Goal: Task Accomplishment & Management: Complete application form

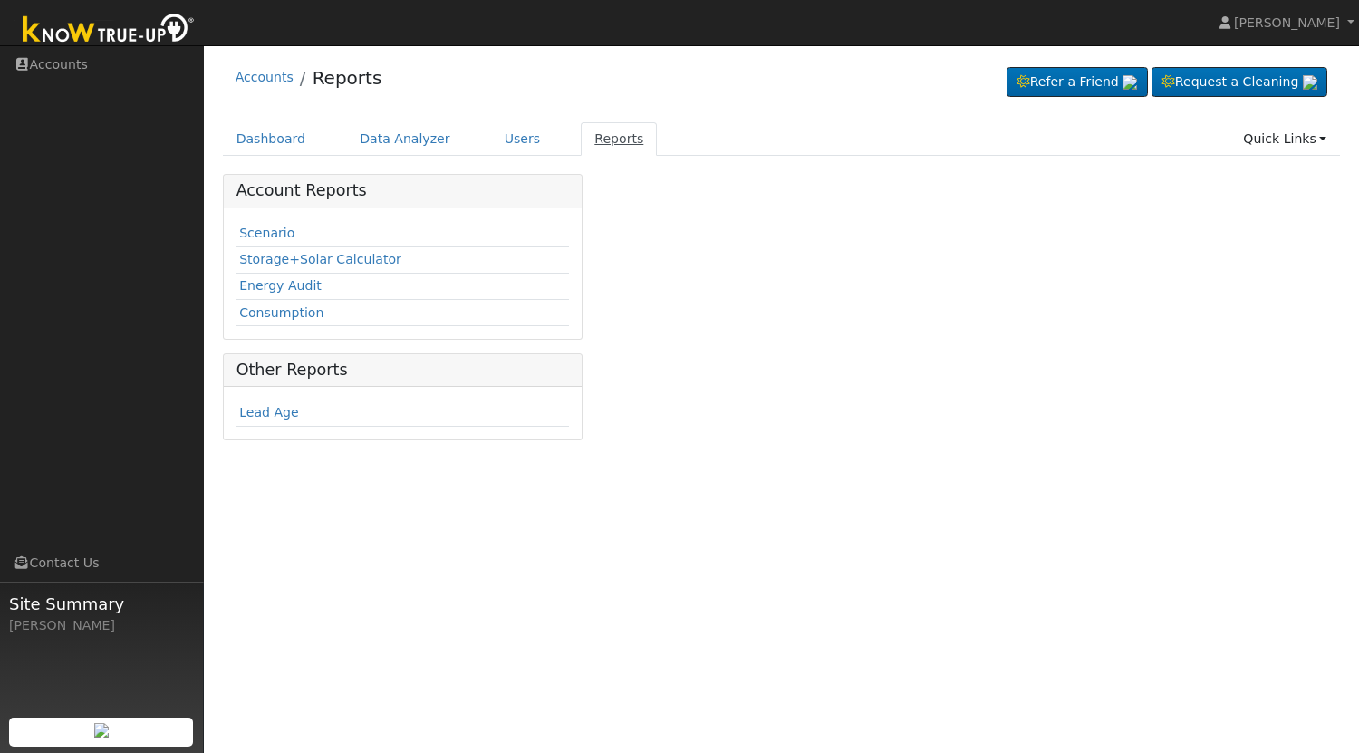
click at [609, 135] on link "Reports" at bounding box center [619, 139] width 76 height 34
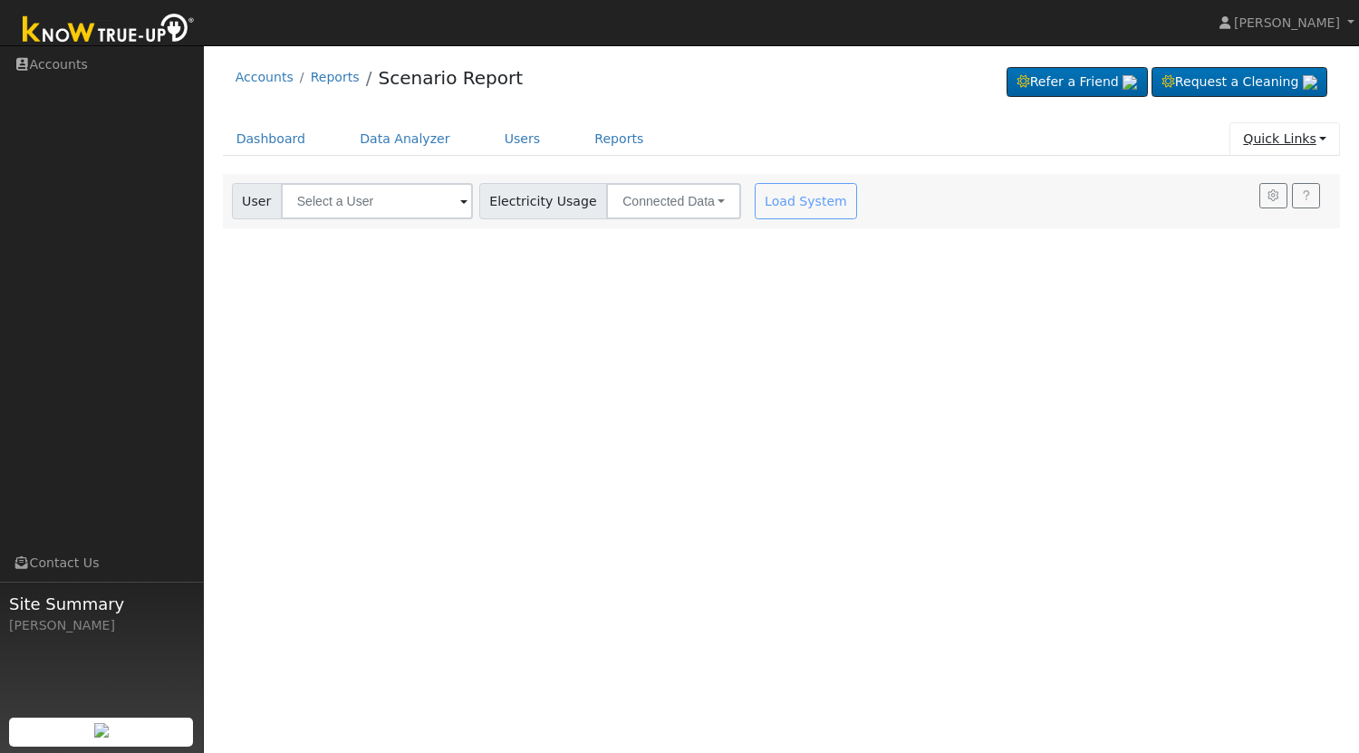
click at [1309, 150] on link "Quick Links" at bounding box center [1284, 139] width 111 height 34
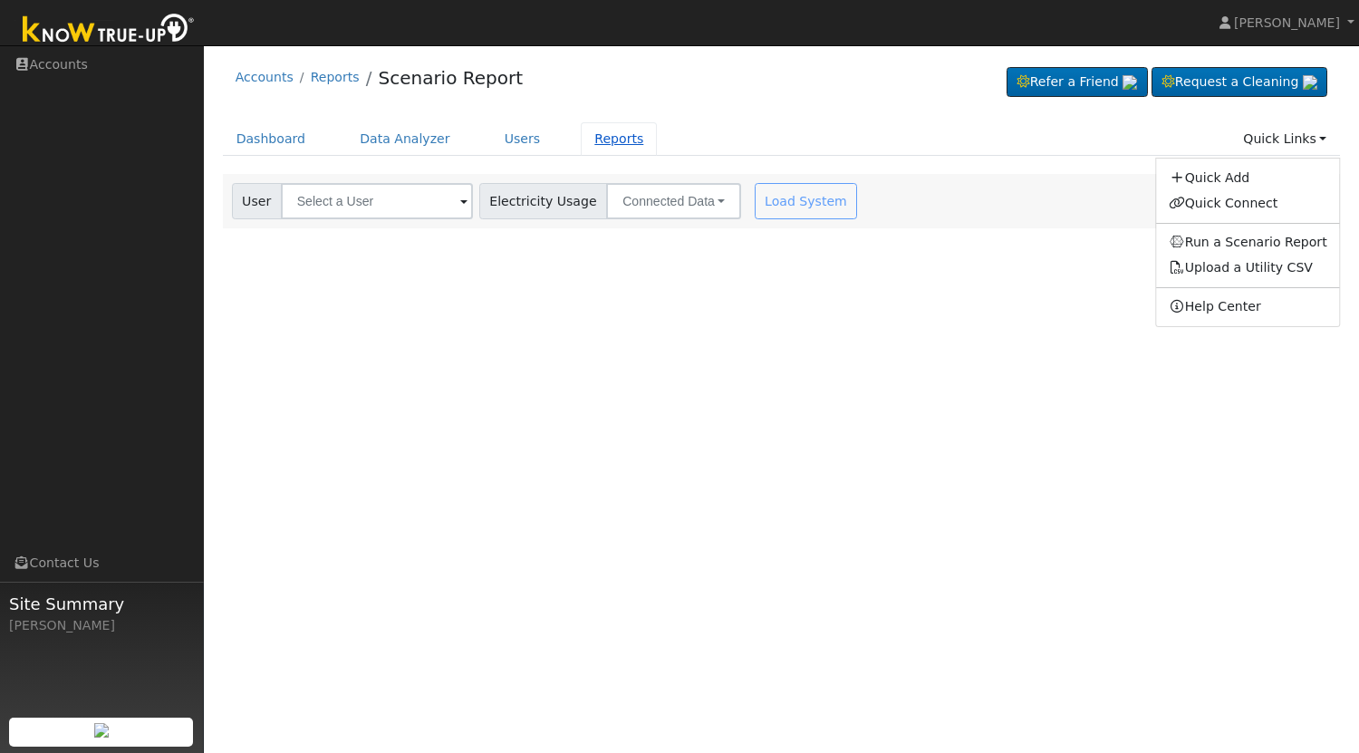
click at [594, 141] on link "Reports" at bounding box center [619, 139] width 76 height 34
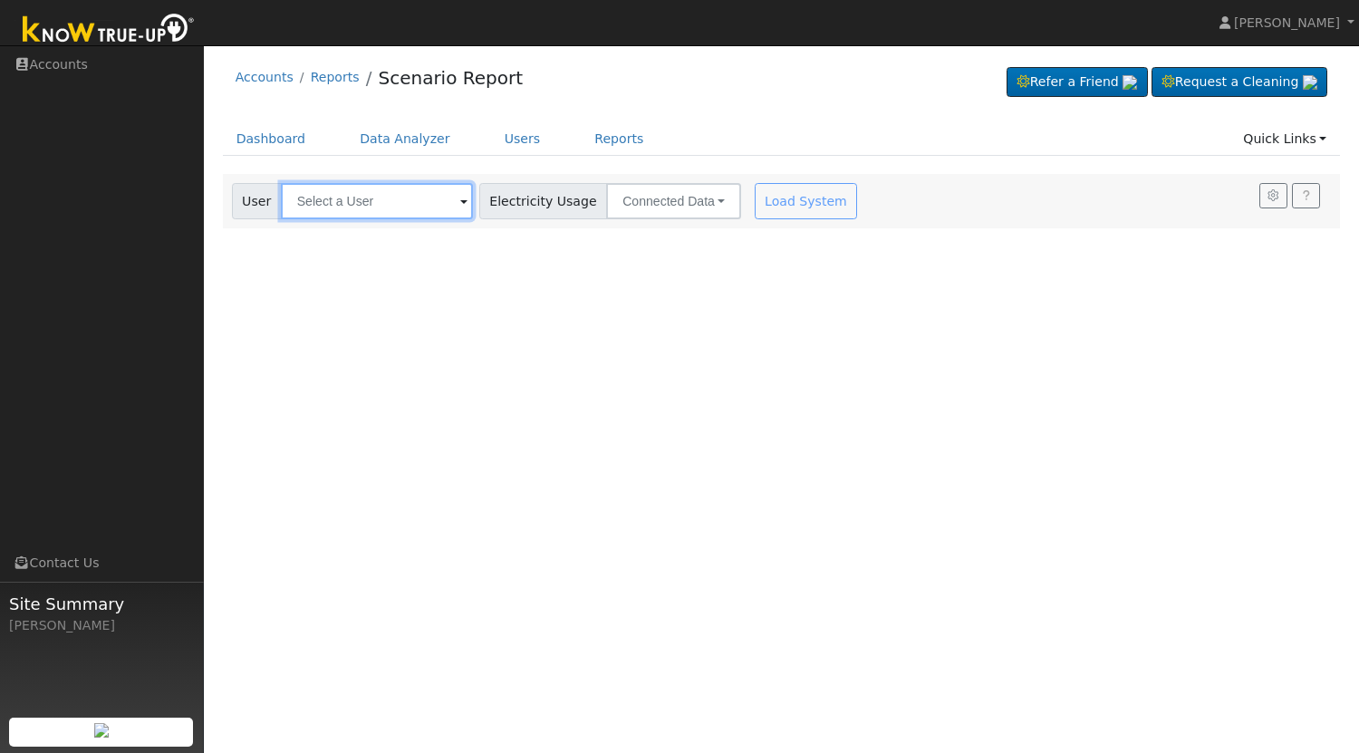
click at [387, 201] on input "text" at bounding box center [377, 201] width 192 height 36
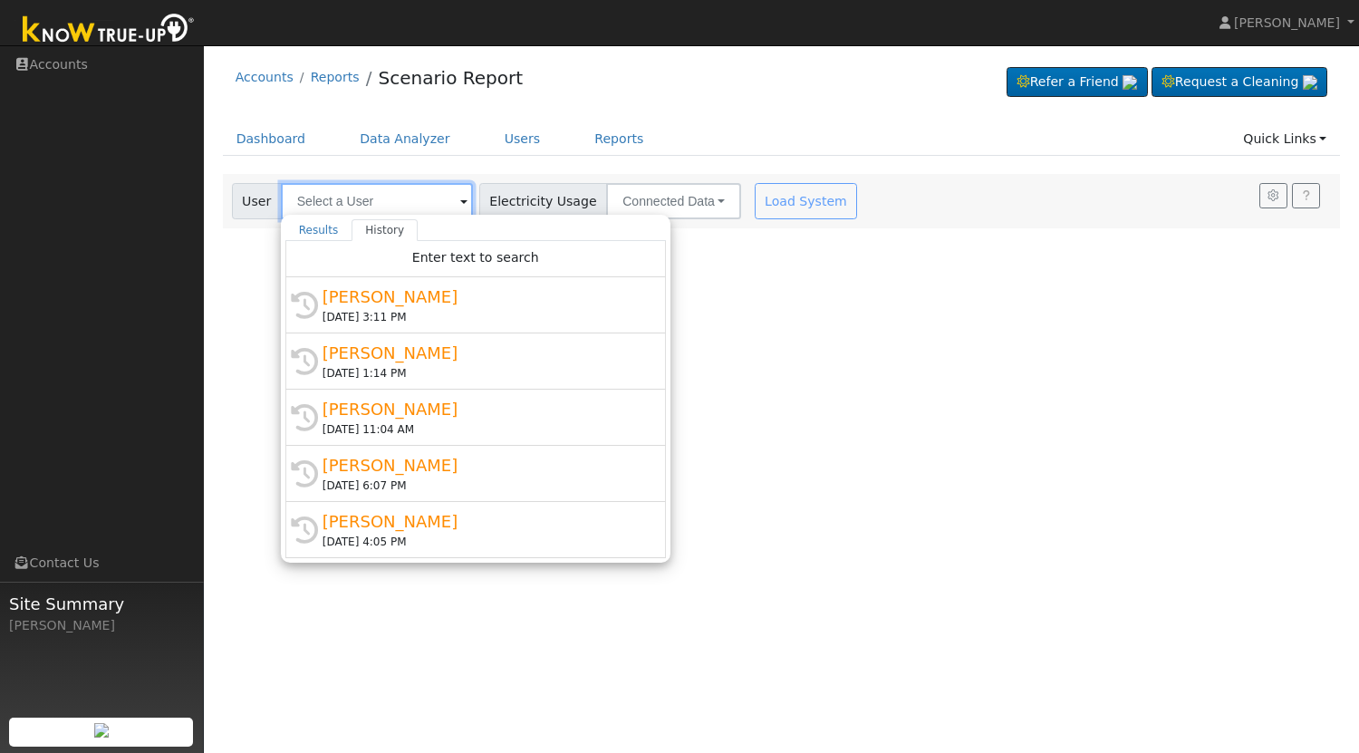
click at [384, 200] on input "text" at bounding box center [377, 201] width 192 height 36
click at [856, 373] on div "User Profile First name Last name Email Email Notifications No Emails No Emails…" at bounding box center [781, 399] width 1155 height 708
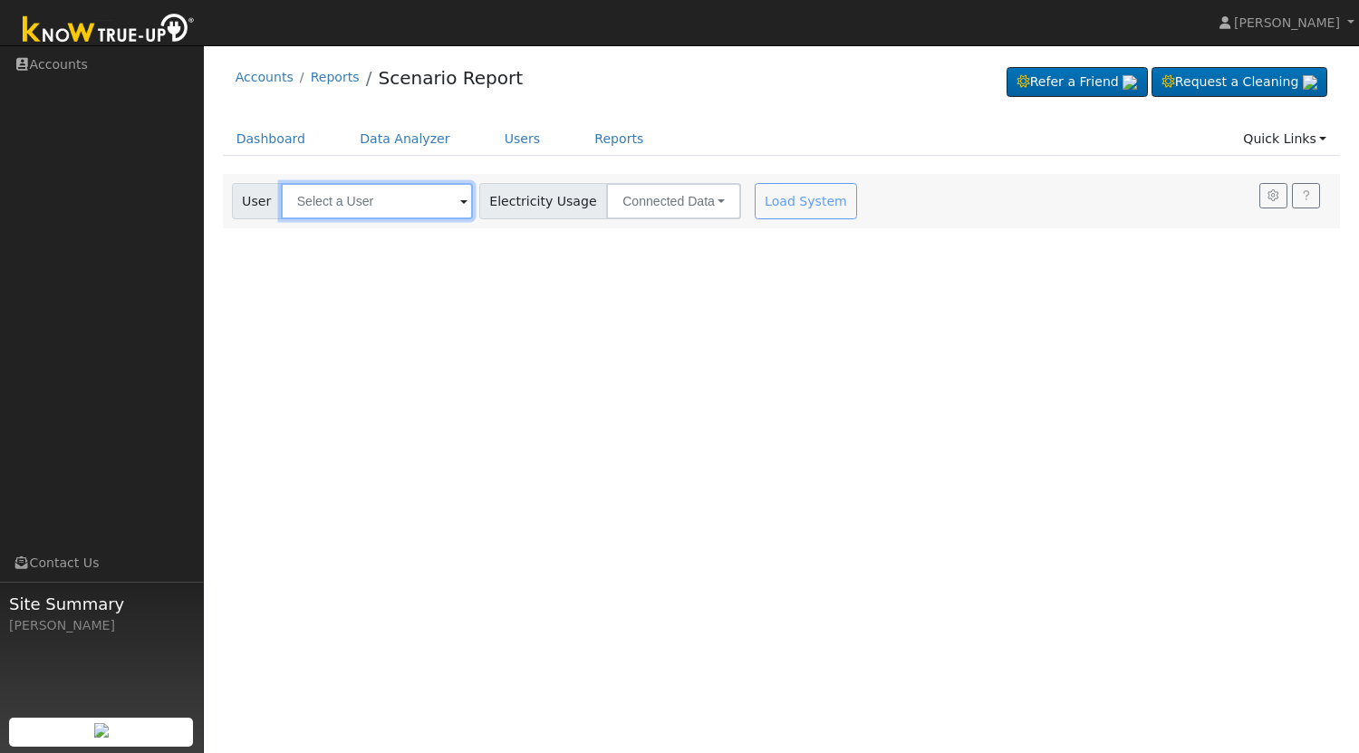
click at [427, 195] on input "text" at bounding box center [377, 201] width 192 height 36
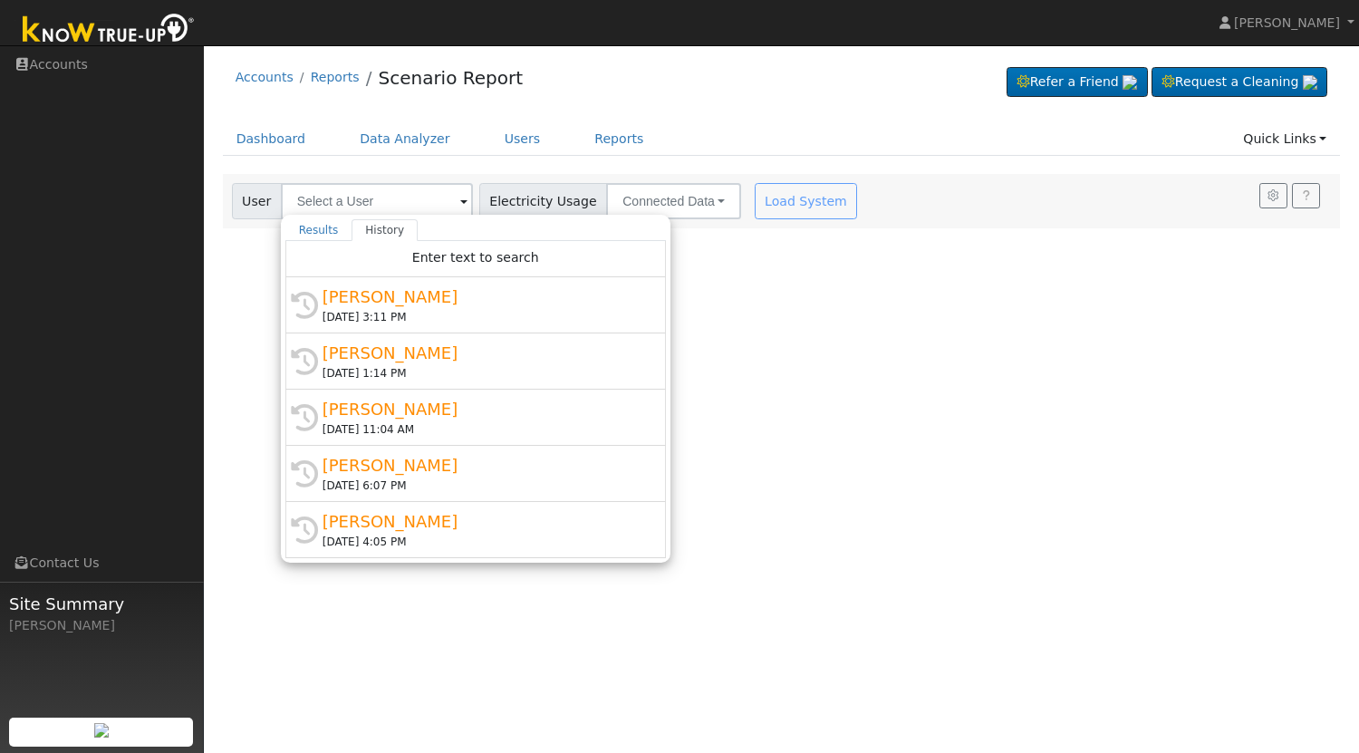
click at [402, 615] on div "User Profile First name Last name Email Email Notifications No Emails No Emails…" at bounding box center [781, 399] width 1155 height 708
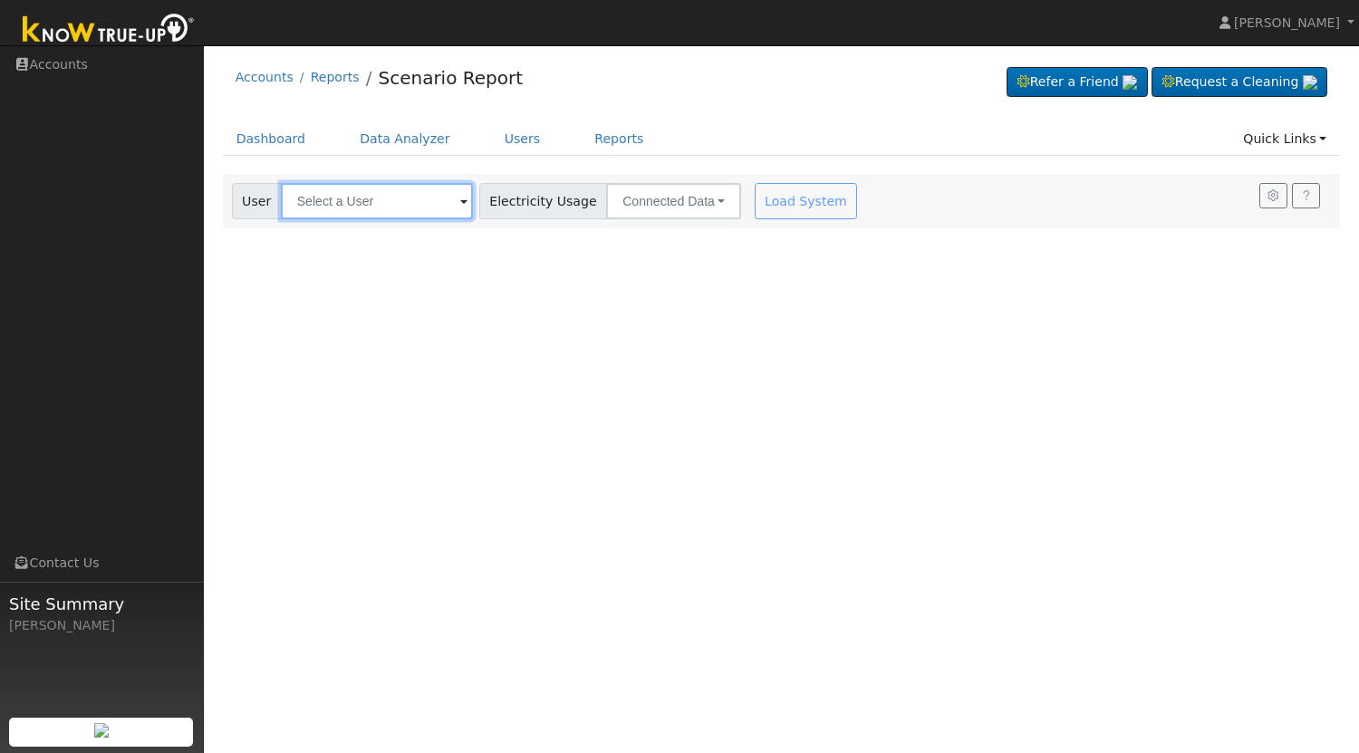
click at [412, 210] on input "text" at bounding box center [377, 201] width 192 height 36
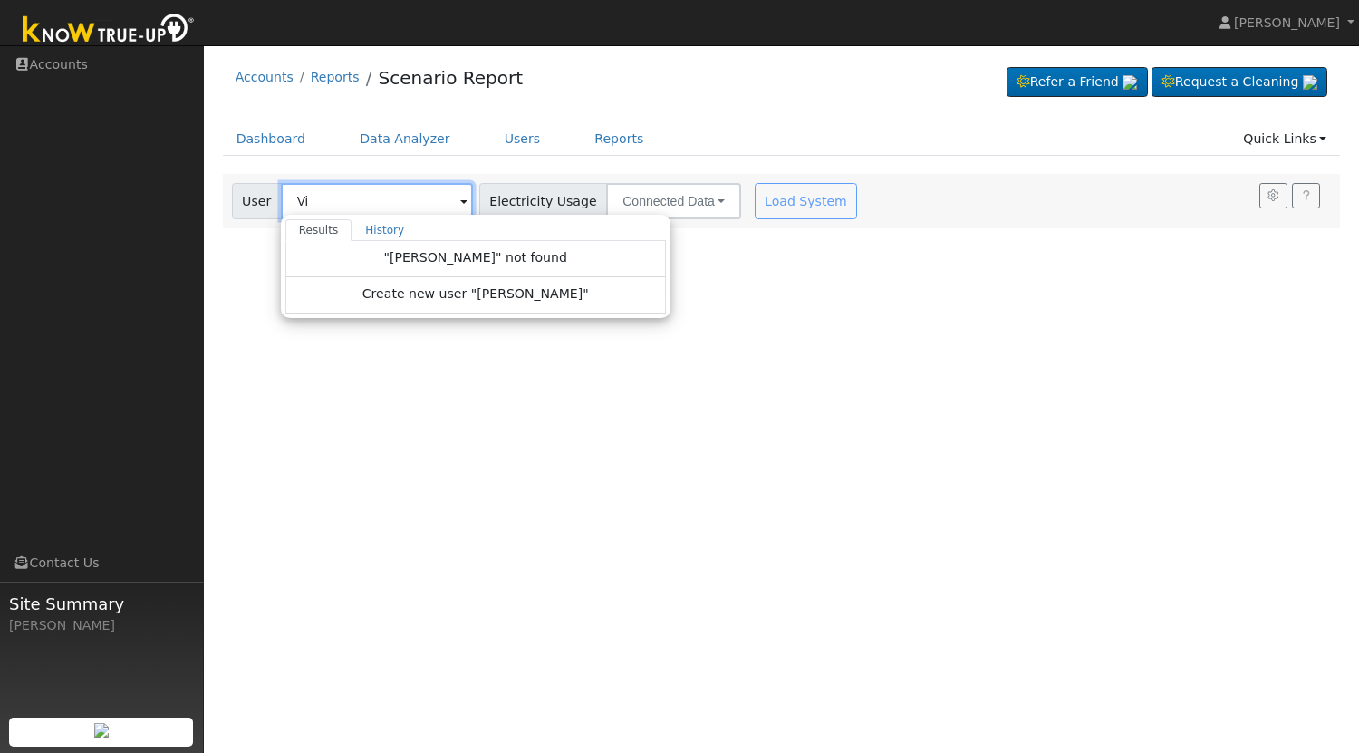
type input "V"
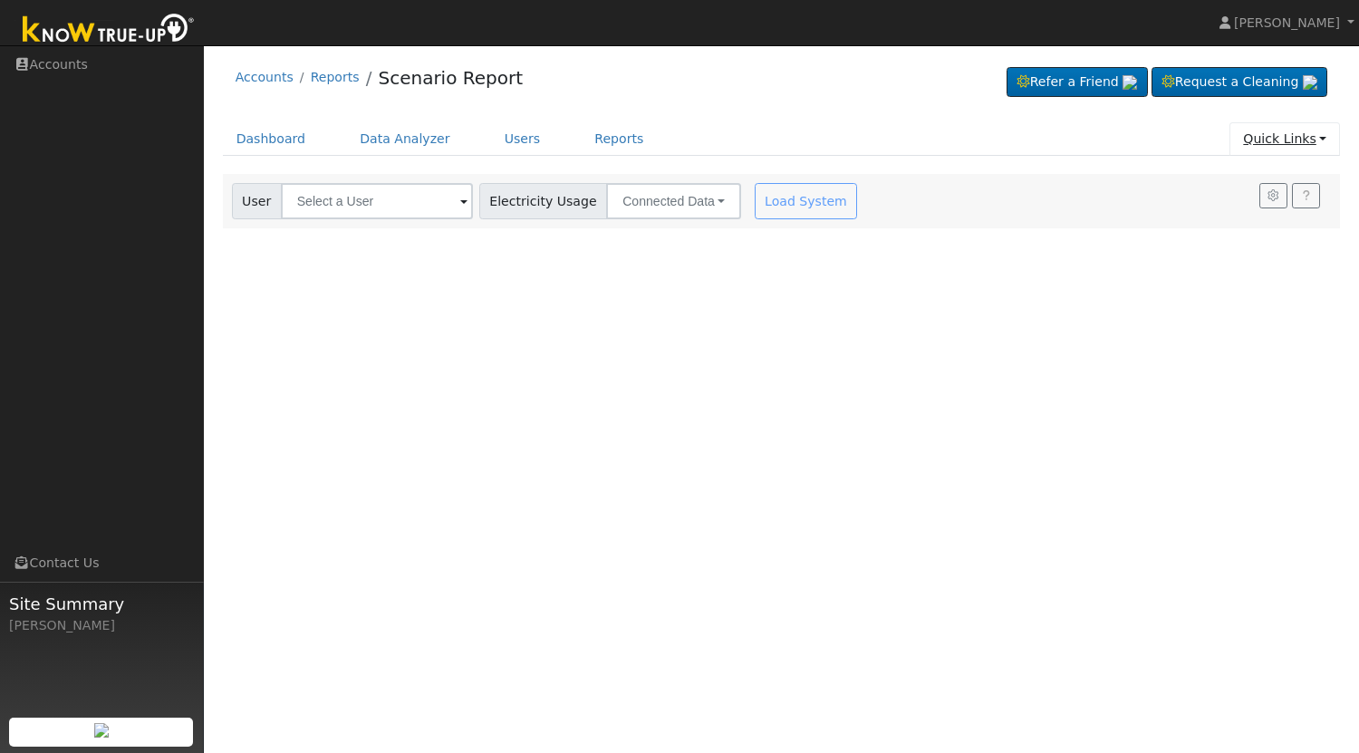
click at [1297, 142] on link "Quick Links" at bounding box center [1284, 139] width 111 height 34
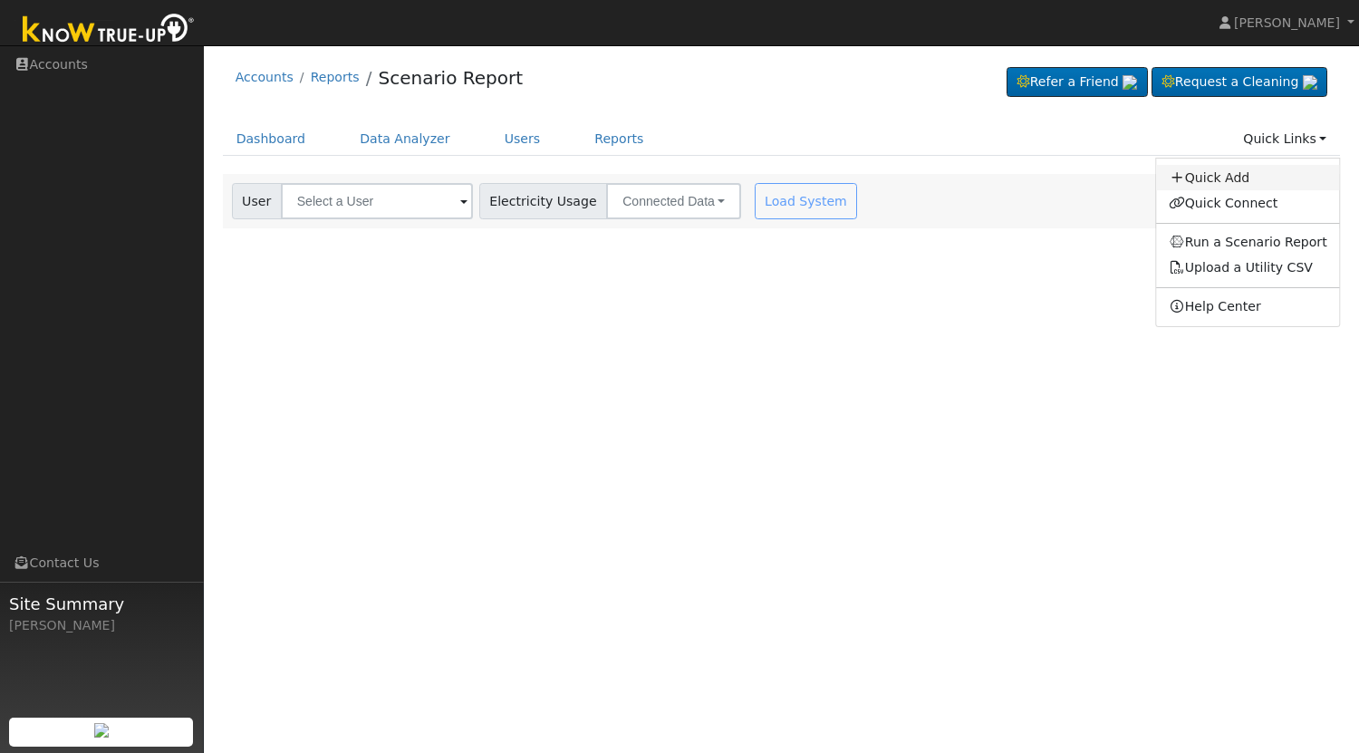
click at [1242, 182] on link "Quick Add" at bounding box center [1248, 177] width 184 height 25
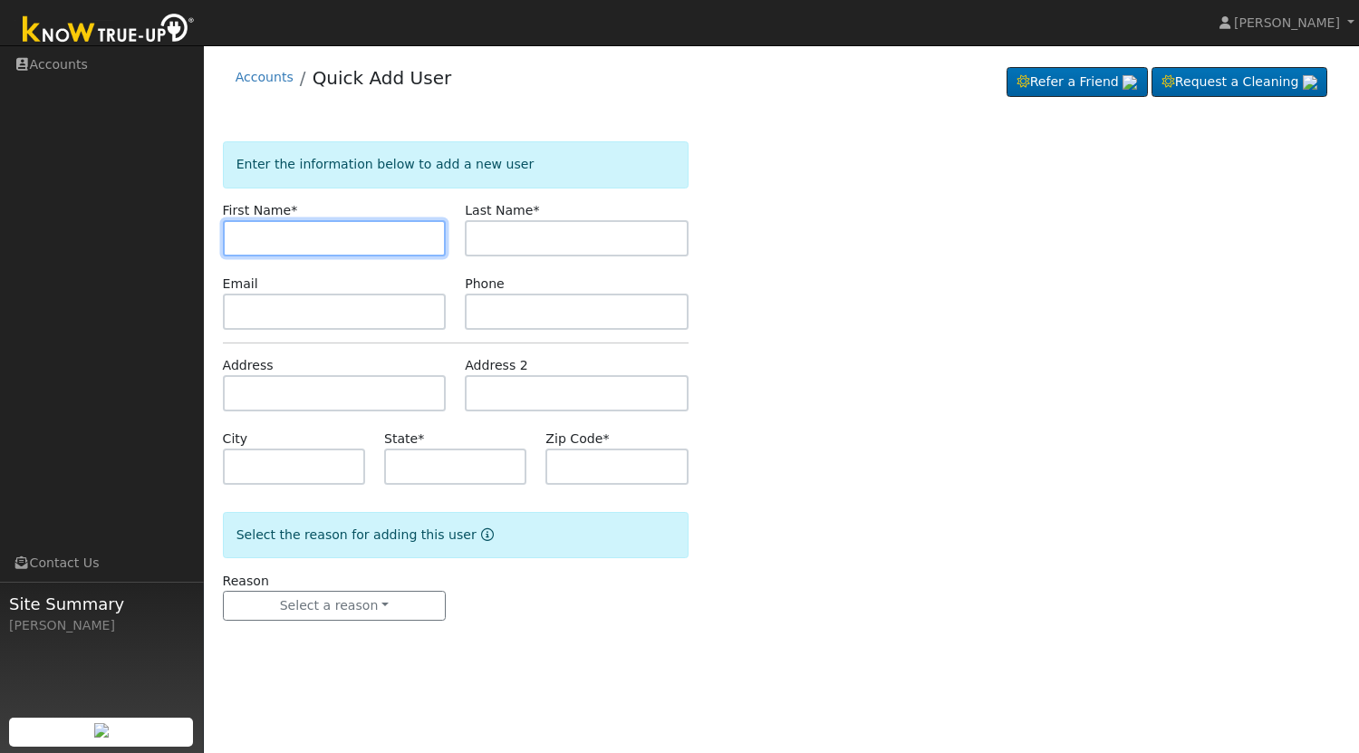
click at [253, 235] on input "text" at bounding box center [335, 238] width 224 height 36
paste input "[PERSON_NAME]"
drag, startPoint x: 321, startPoint y: 236, endPoint x: 269, endPoint y: 236, distance: 51.6
click at [269, 236] on input "Vicky Moran" at bounding box center [335, 238] width 224 height 36
type input "Vicky"
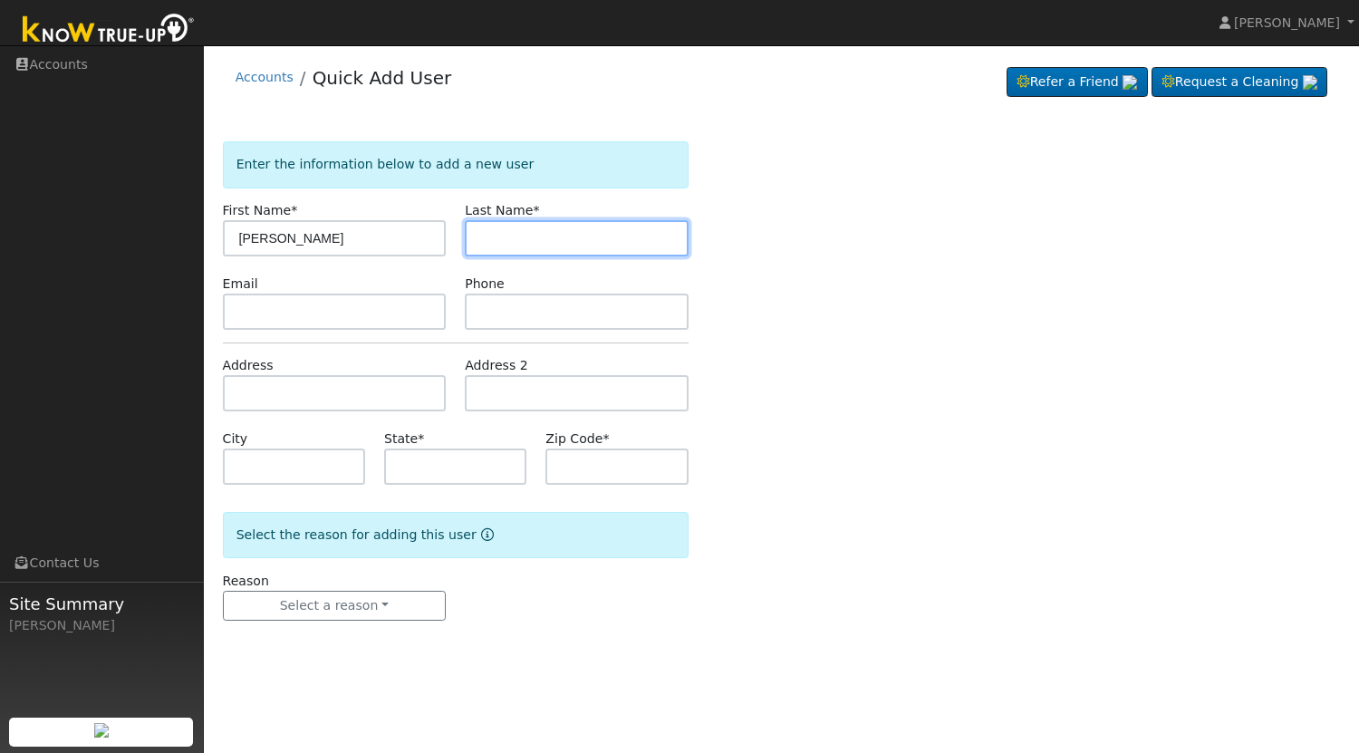
click at [550, 235] on input "text" at bounding box center [577, 238] width 224 height 36
paste input "Moran"
type input "Moran"
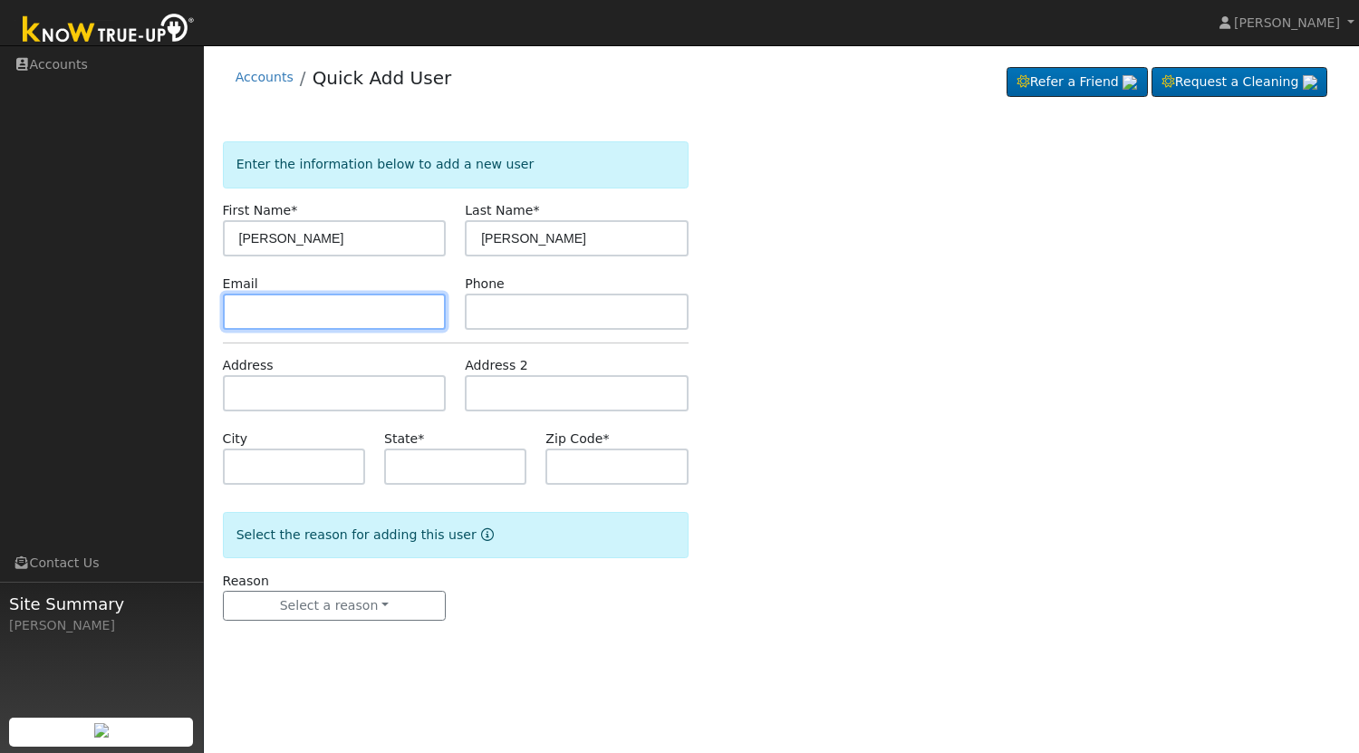
click at [371, 308] on input "text" at bounding box center [335, 312] width 224 height 36
paste input "vickymoran2@gmail.com"
type input "vickymoran2@gmail.com"
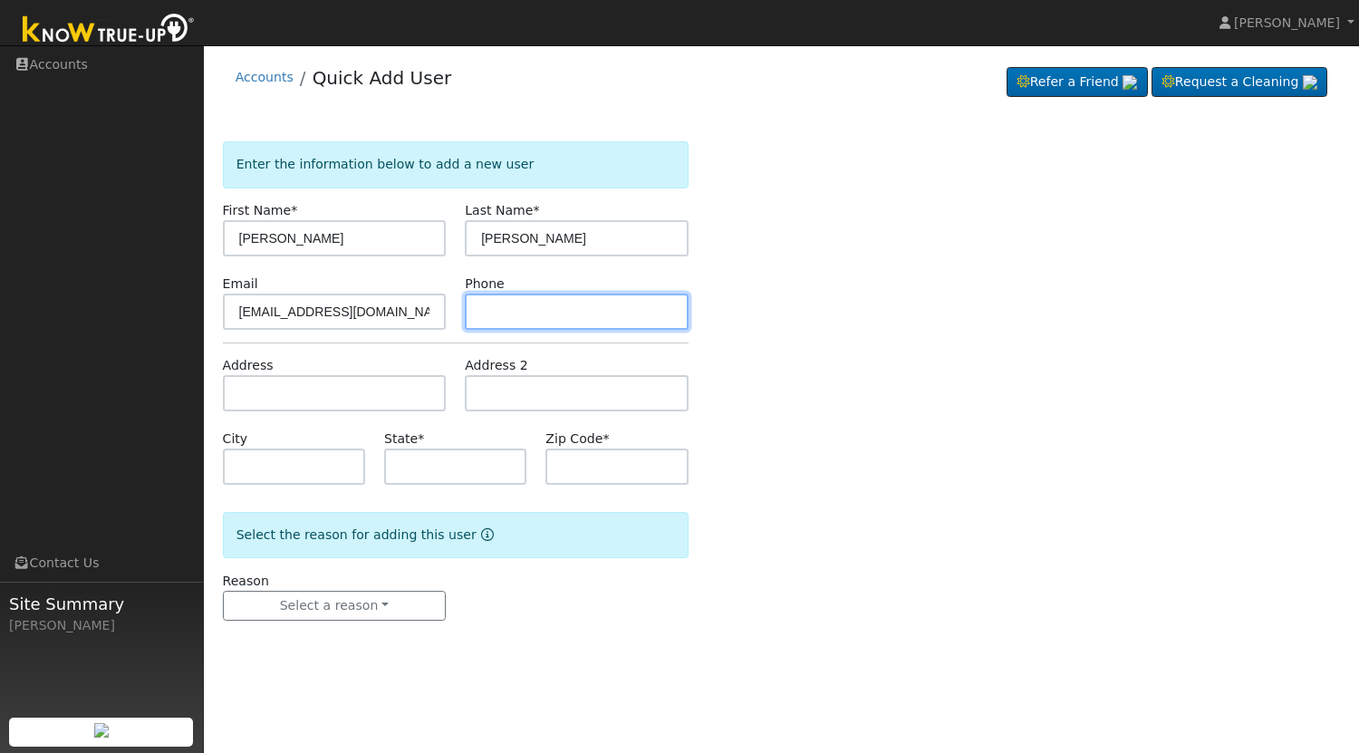
click at [508, 308] on input "text" at bounding box center [577, 312] width 224 height 36
paste input "(559) 871-1119"
type input "(559) 871-1119"
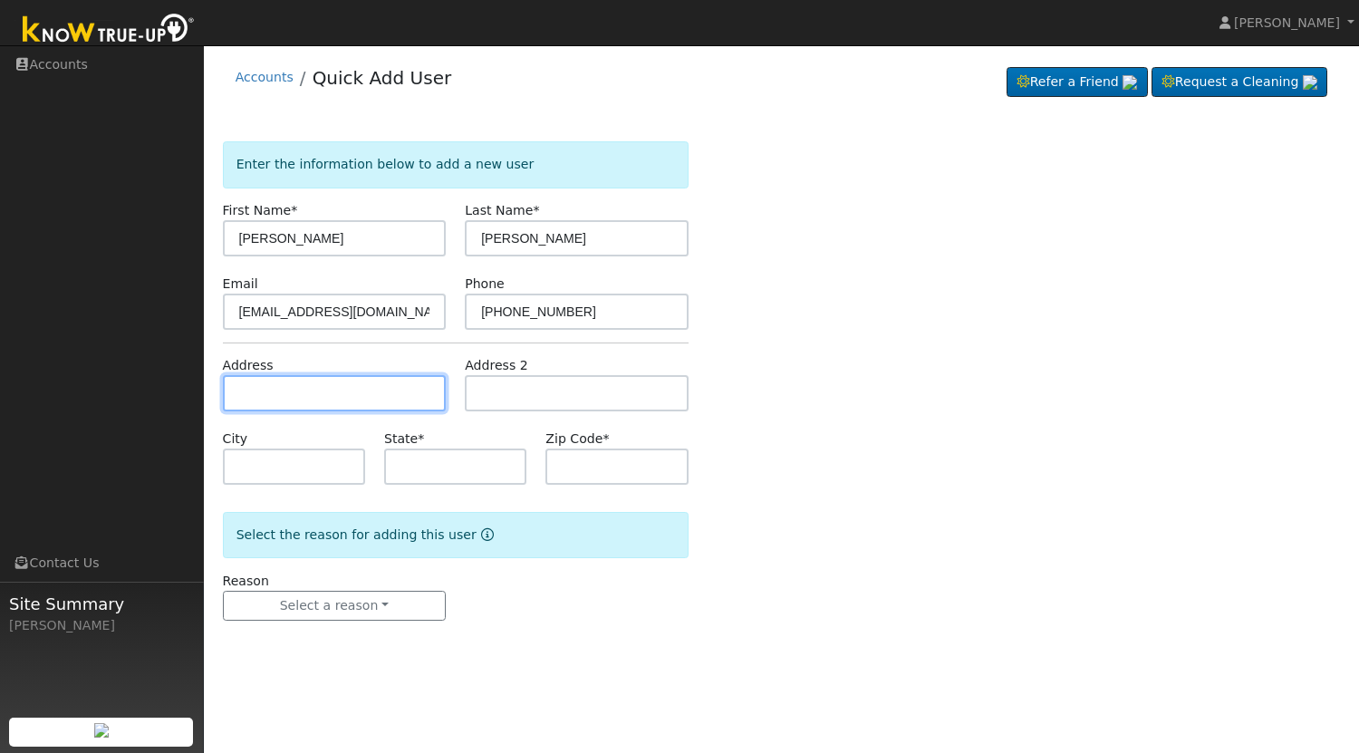
click at [345, 389] on input "text" at bounding box center [335, 393] width 224 height 36
paste input "27346 San Carlos"
type input "27346 San Carlos Avenue"
type input "Madera"
type input "CA"
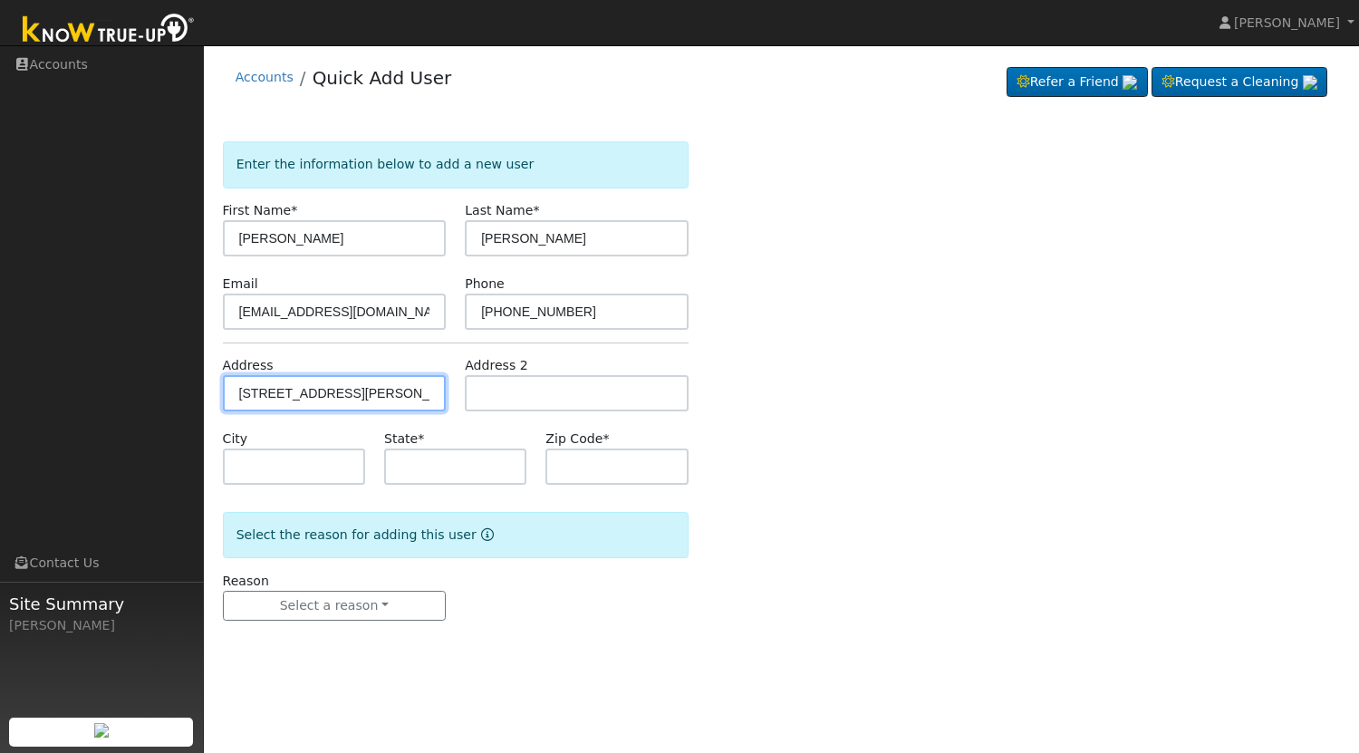
type input "93637"
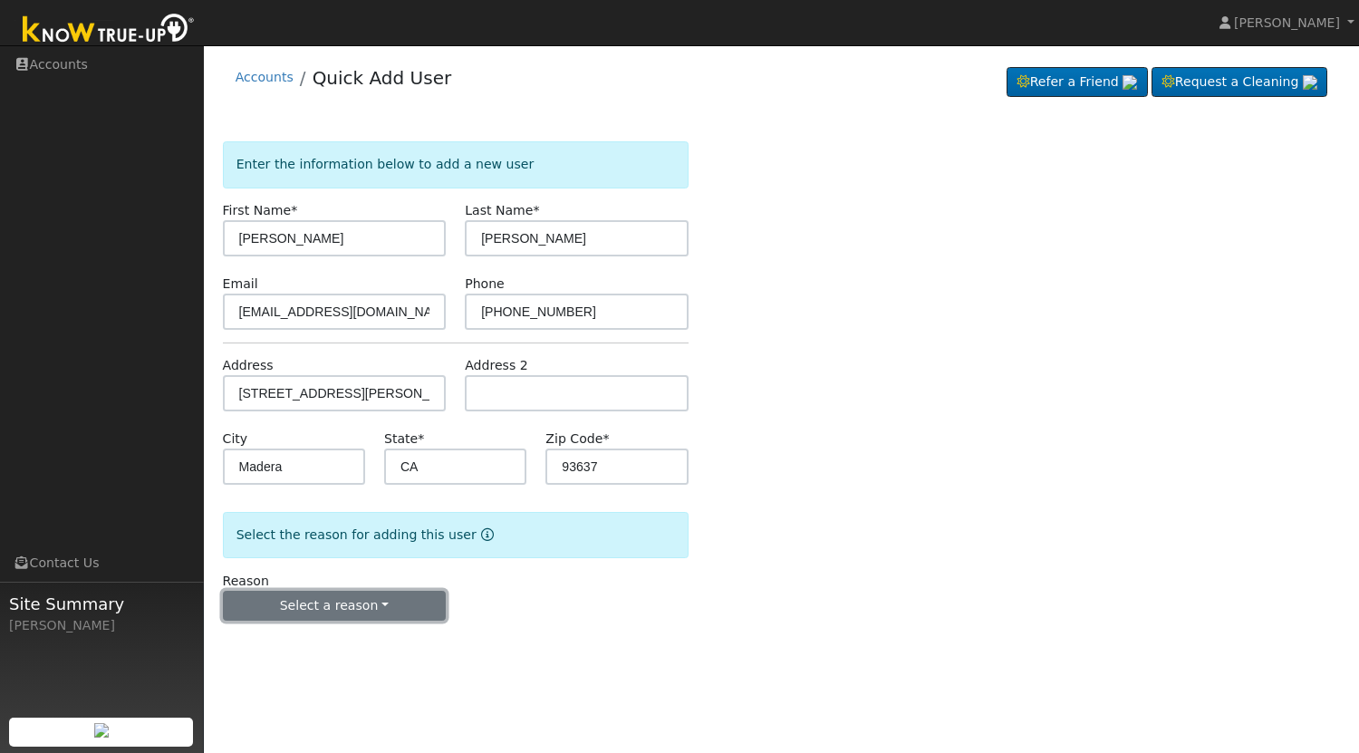
click at [383, 600] on button "Select a reason" at bounding box center [335, 606] width 224 height 31
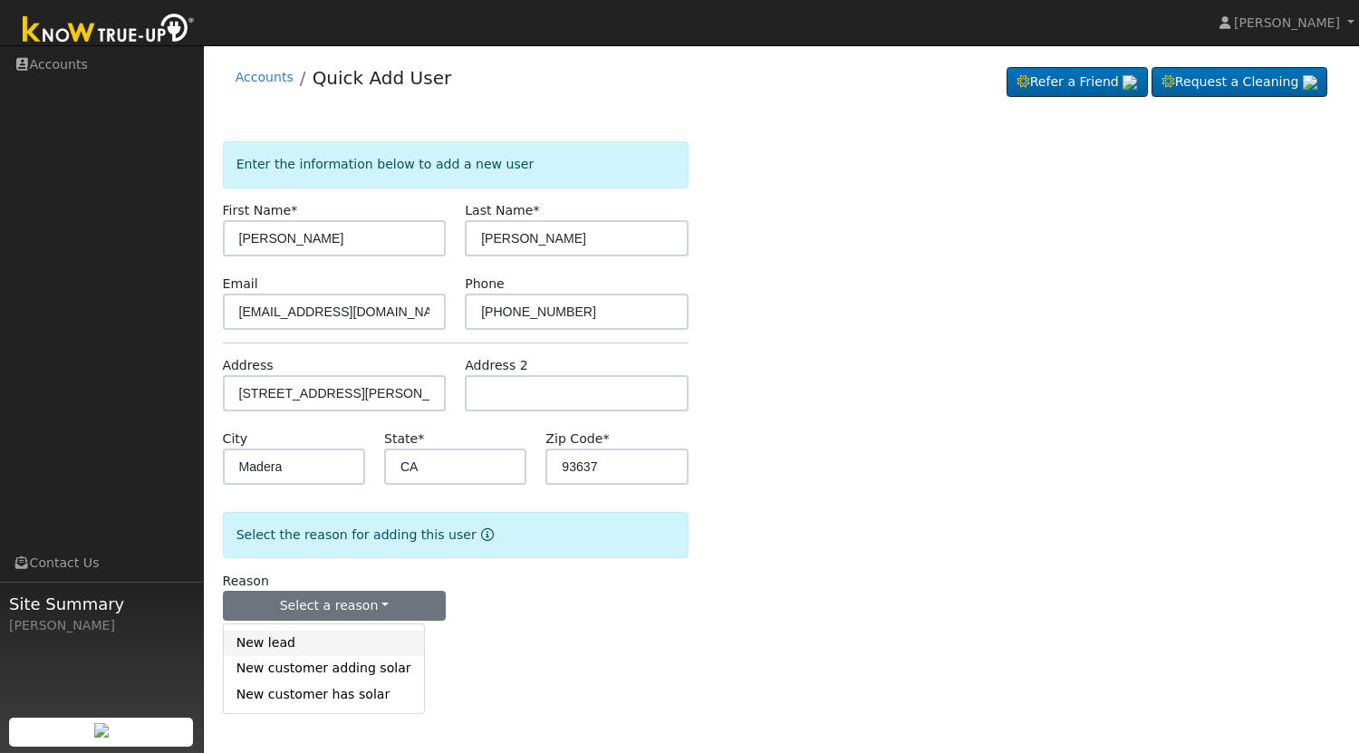
click at [324, 644] on link "New lead" at bounding box center [324, 643] width 200 height 25
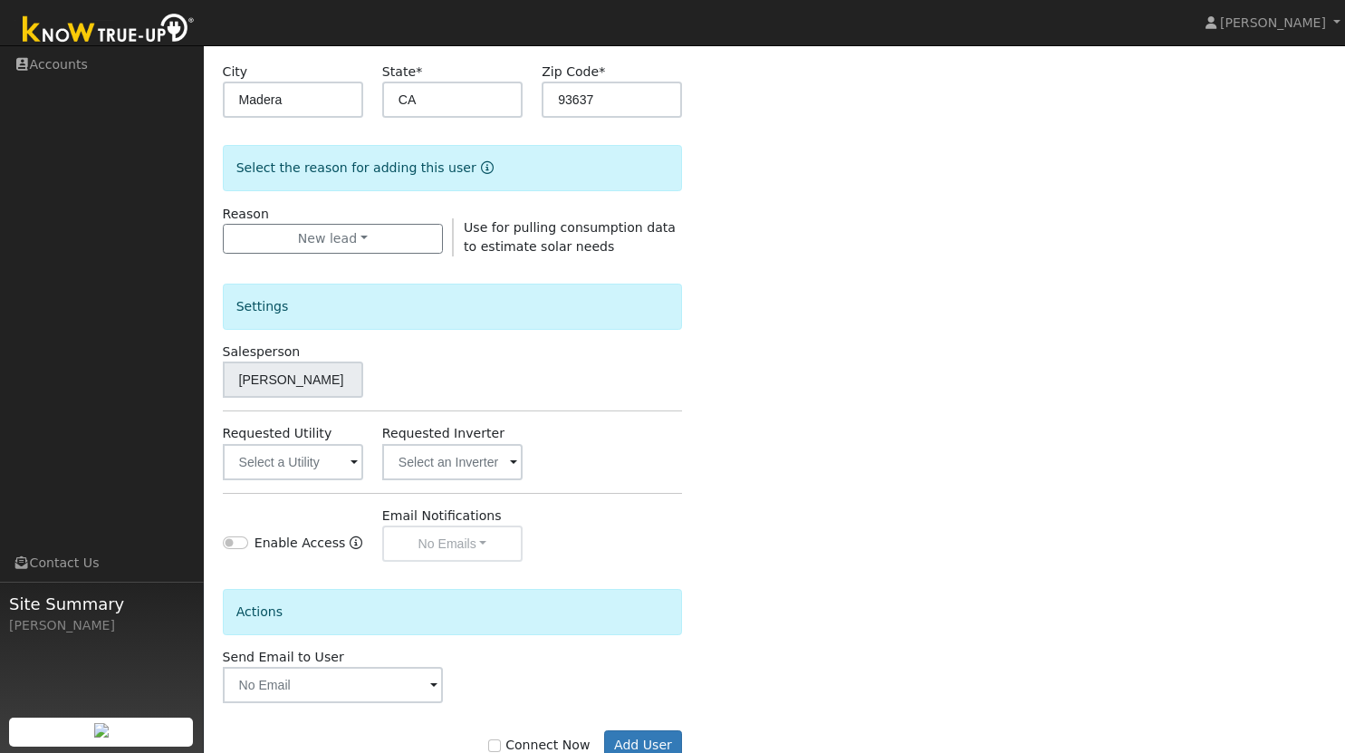
scroll to position [420, 0]
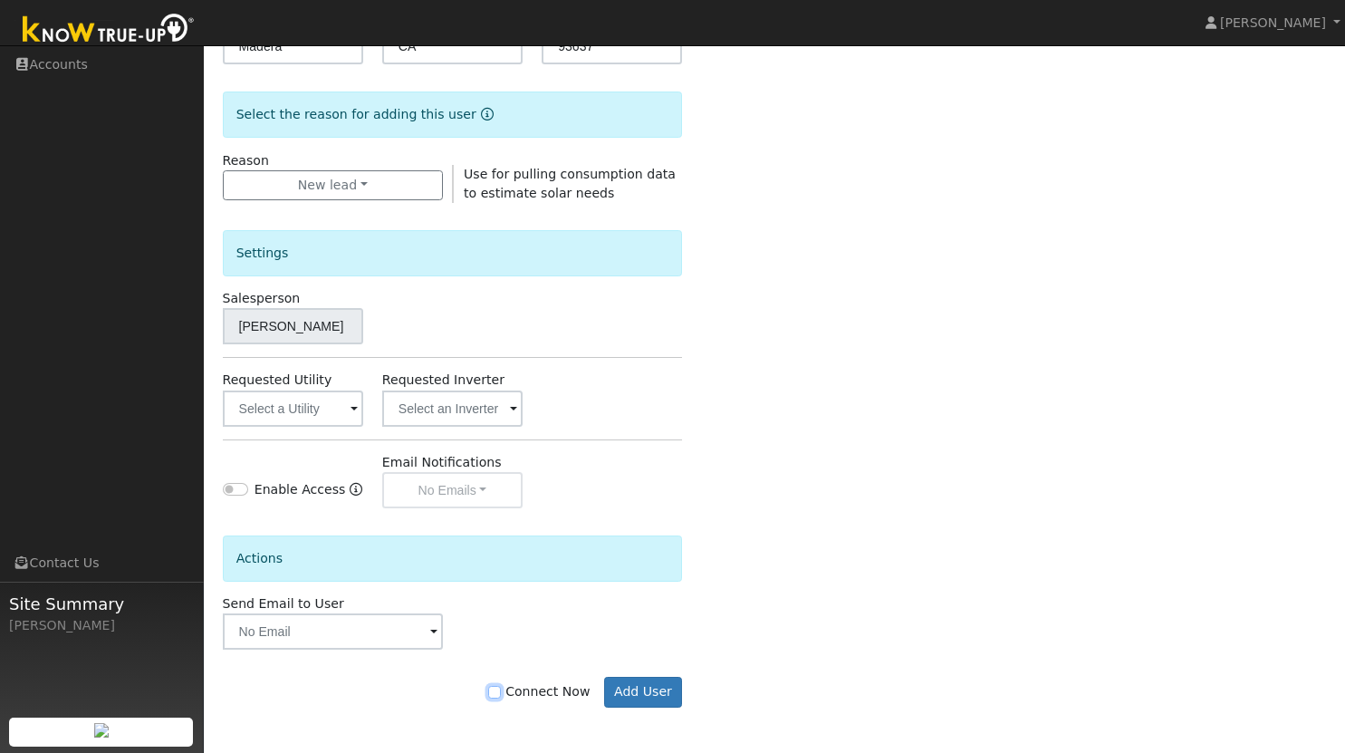
click at [501, 693] on input "Connect Now" at bounding box center [494, 692] width 13 height 13
checkbox input "true"
click at [668, 697] on button "Add User" at bounding box center [643, 692] width 79 height 31
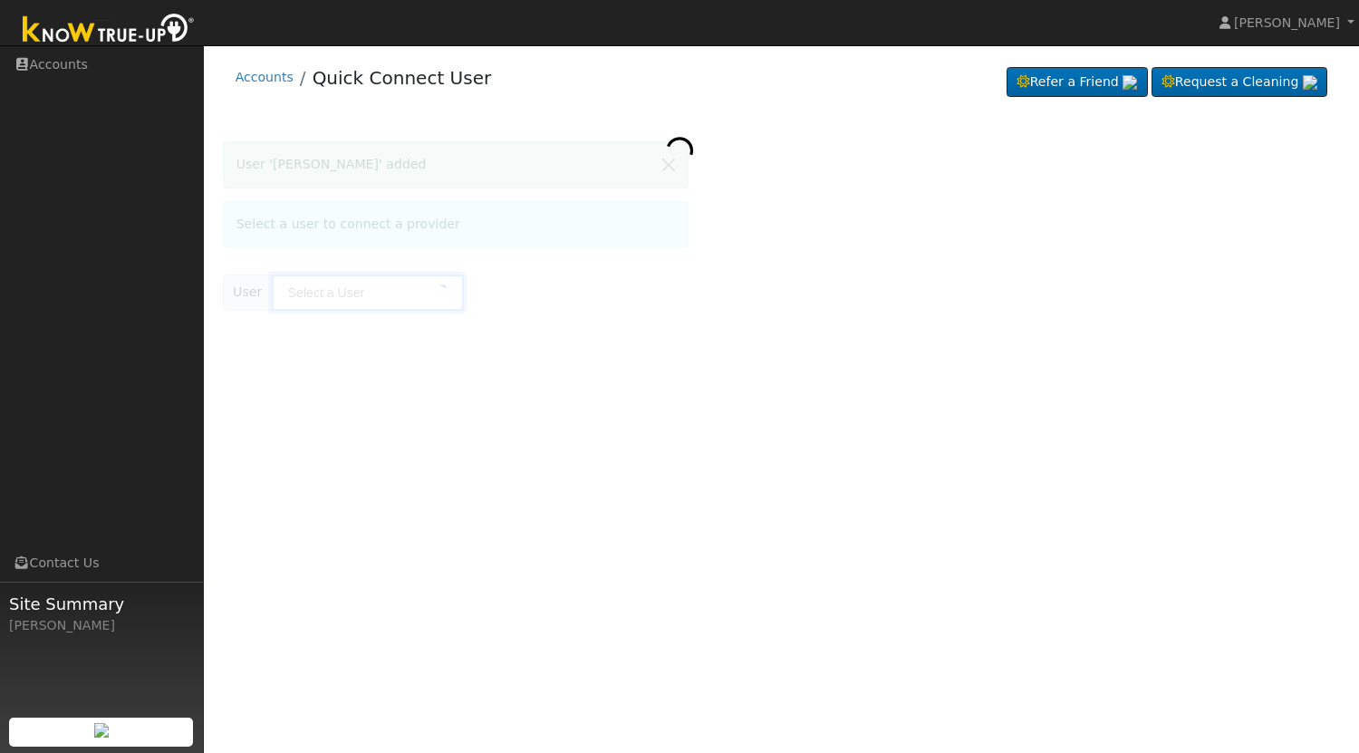
type input "[PERSON_NAME]"
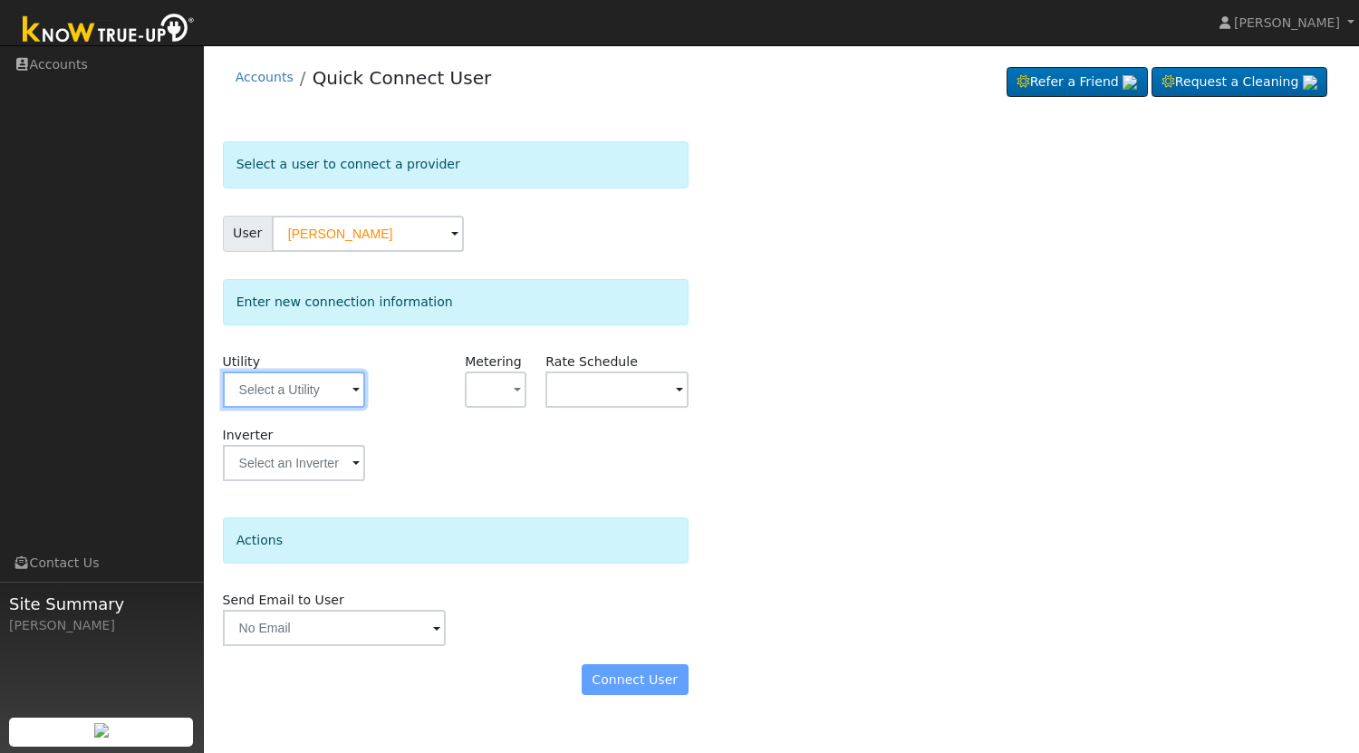
click at [340, 380] on input "text" at bounding box center [294, 389] width 142 height 36
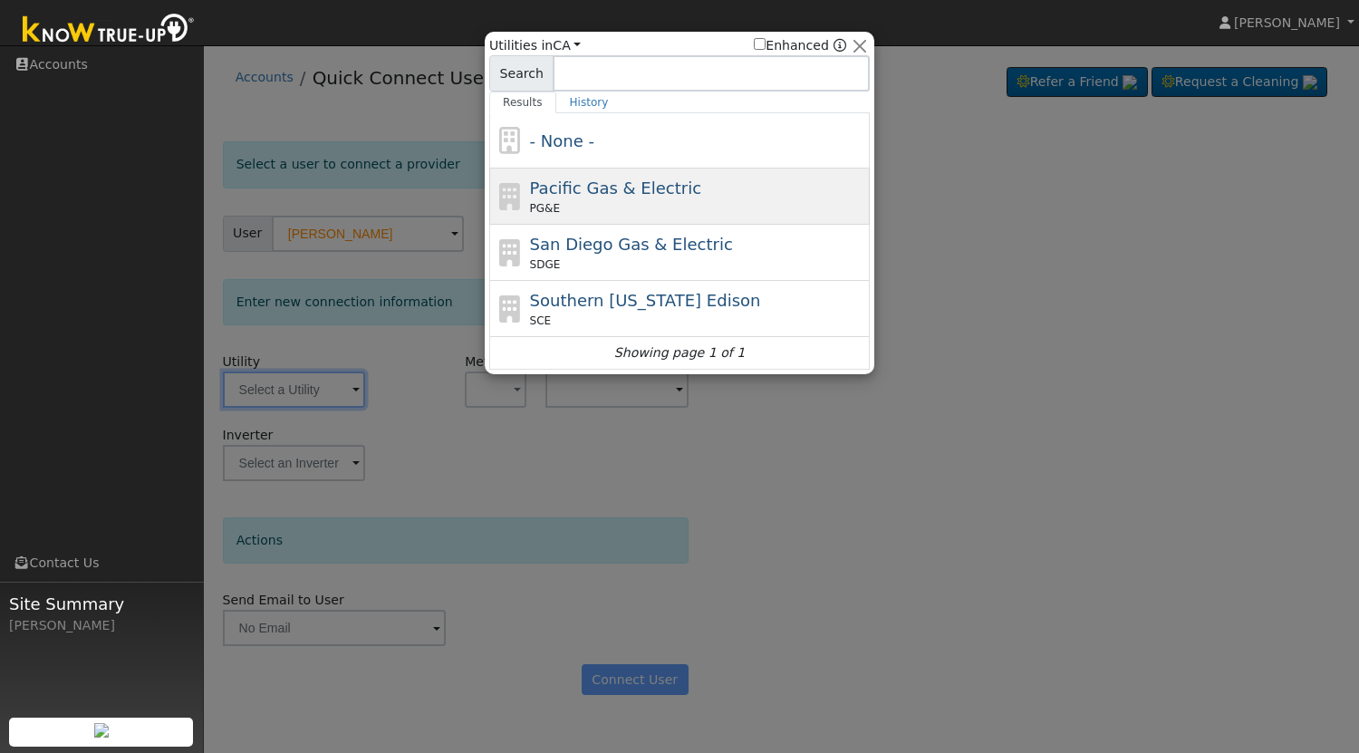
click at [624, 178] on span "Pacific Gas & Electric" at bounding box center [615, 187] width 171 height 19
type input "PG&E"
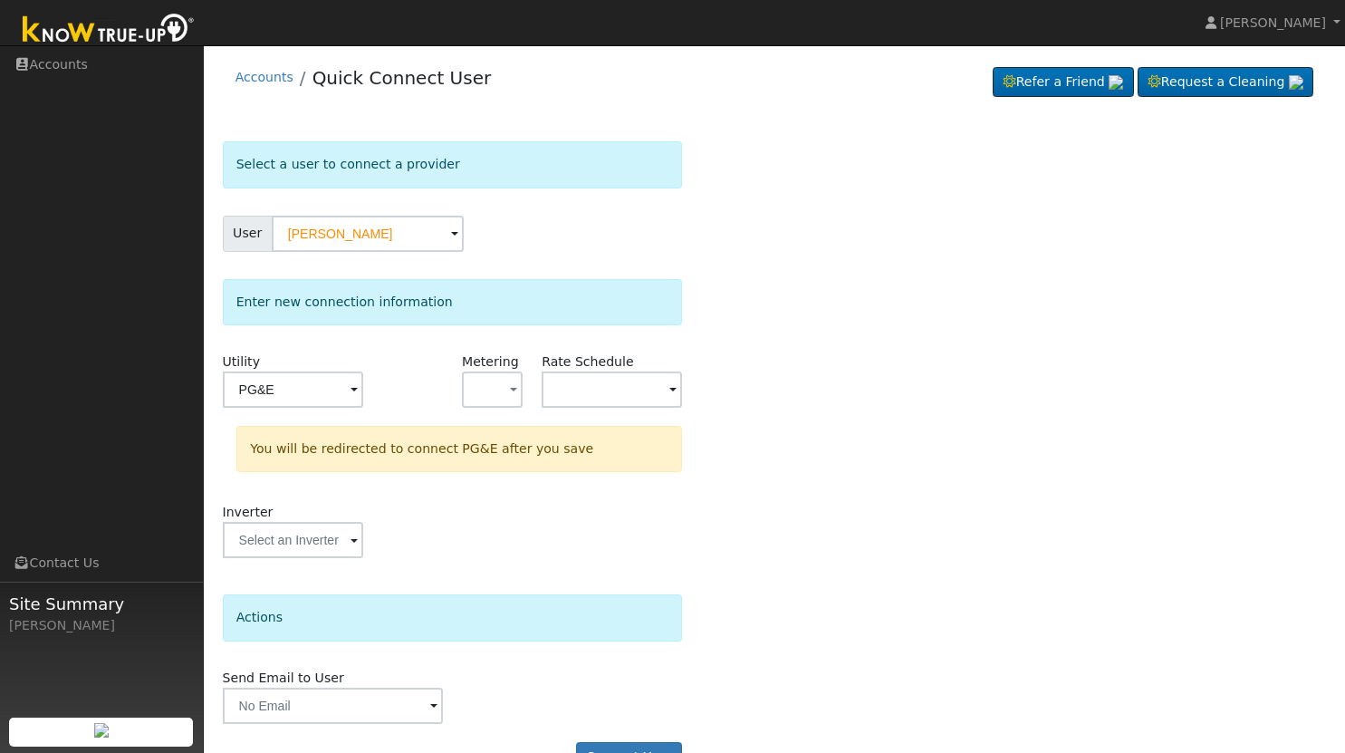
click at [505, 494] on div "Utility PG&E Metering - None - NEM NBT Rate Schedule You will be redirected to …" at bounding box center [453, 464] width 460 height 225
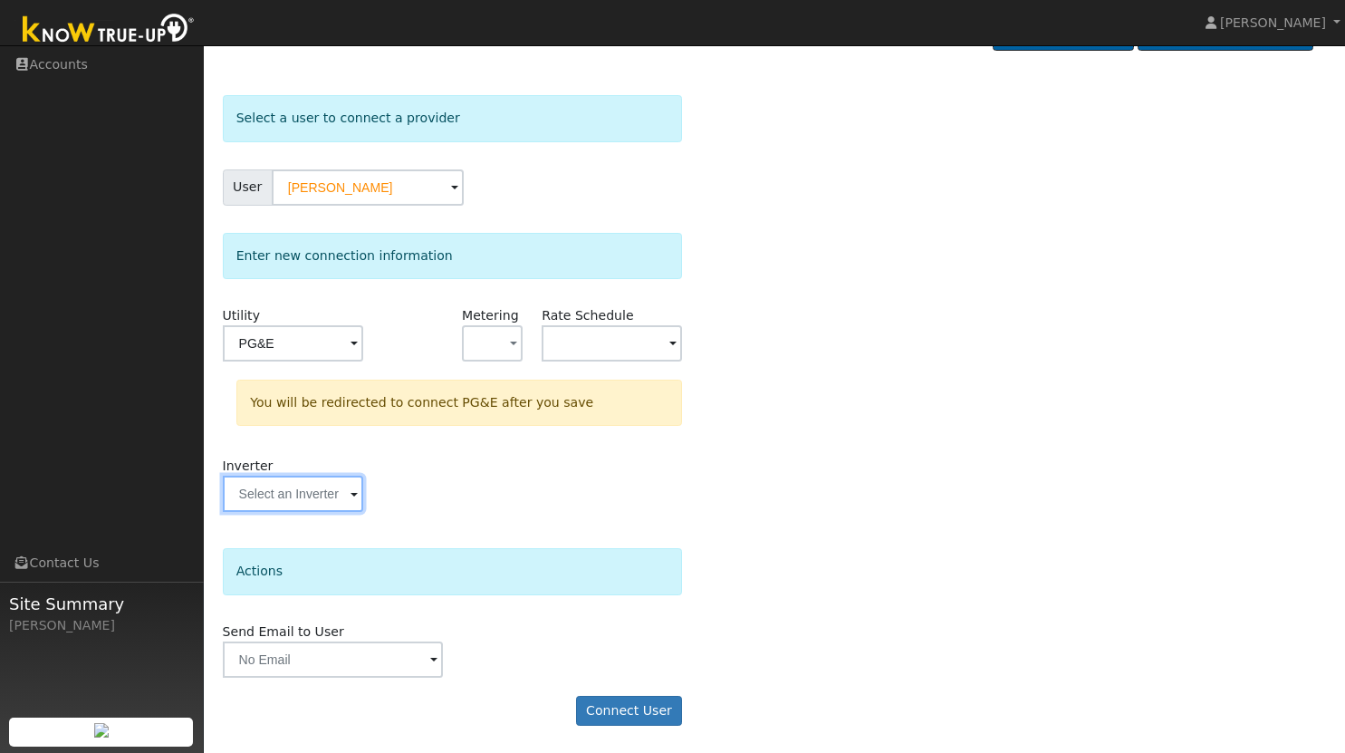
click at [286, 487] on input "text" at bounding box center [293, 494] width 140 height 36
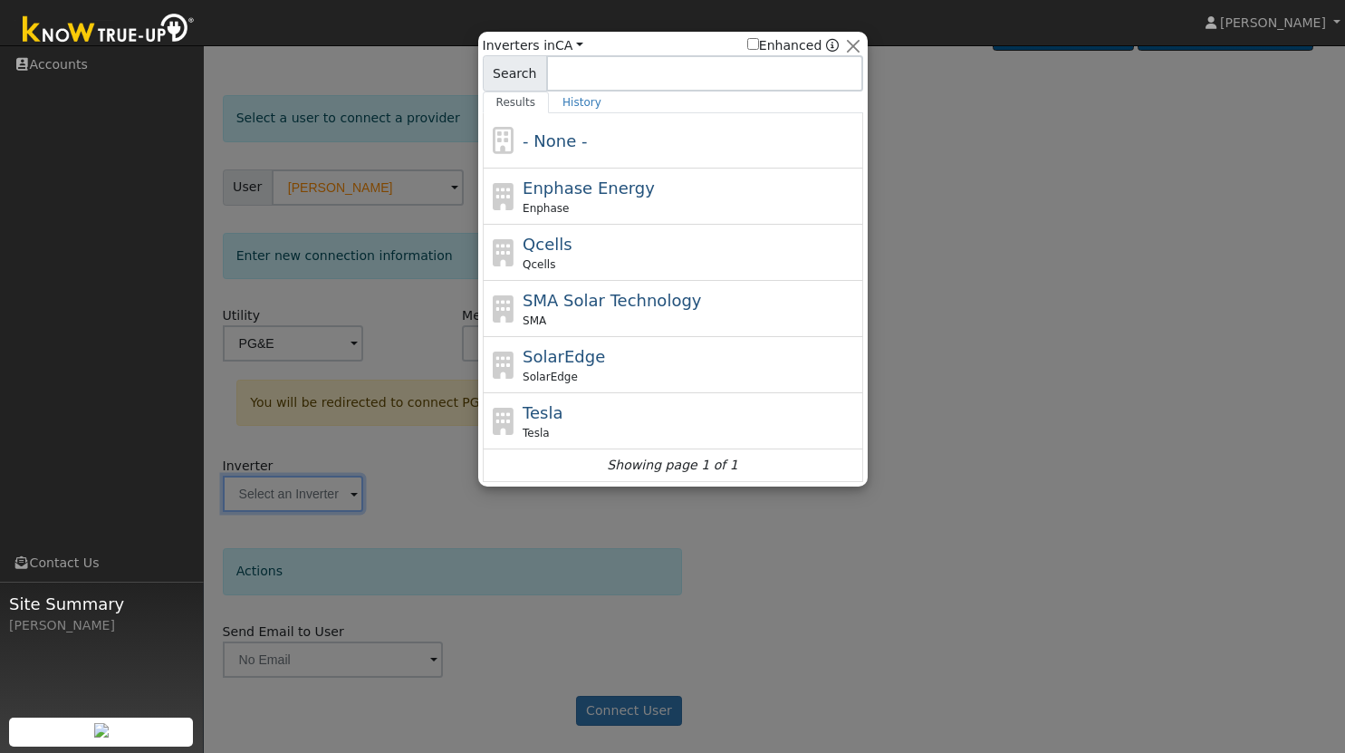
click at [541, 506] on div at bounding box center [672, 376] width 1345 height 753
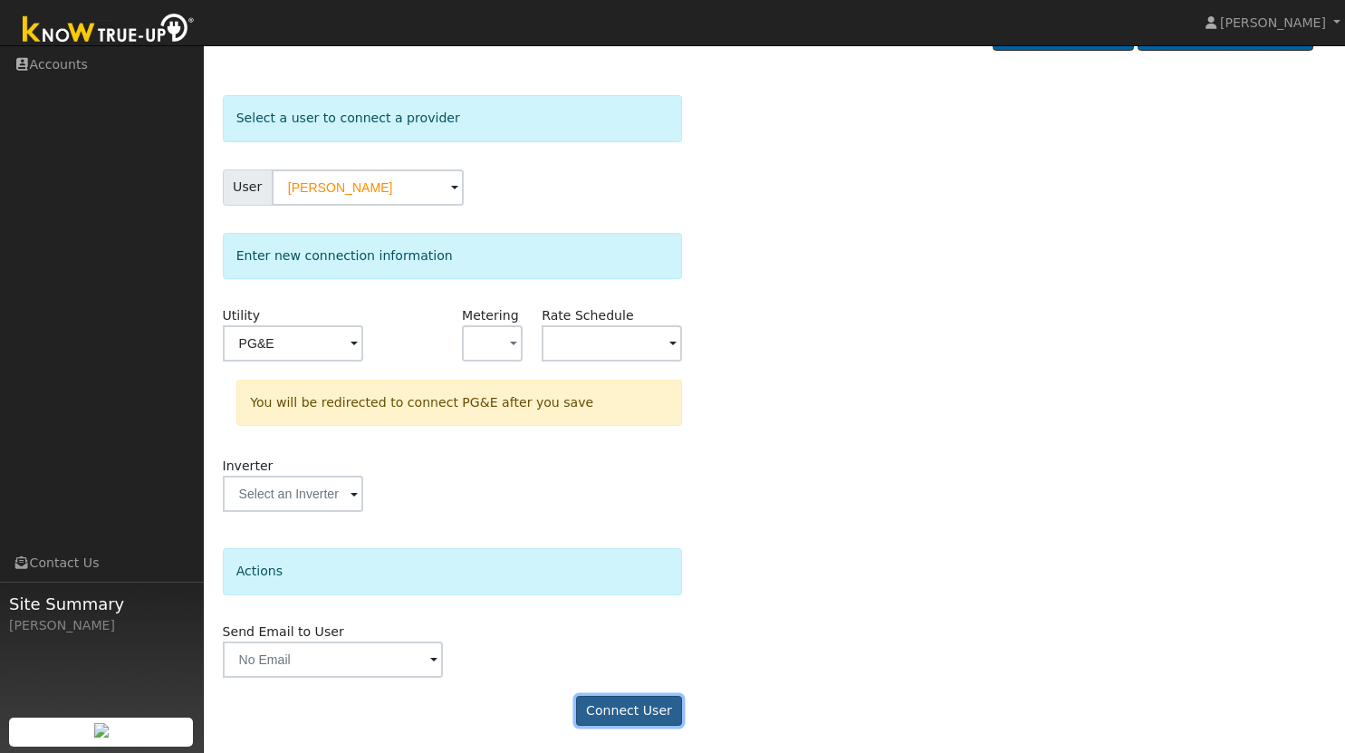
click at [640, 705] on button "Connect User" at bounding box center [629, 711] width 107 height 31
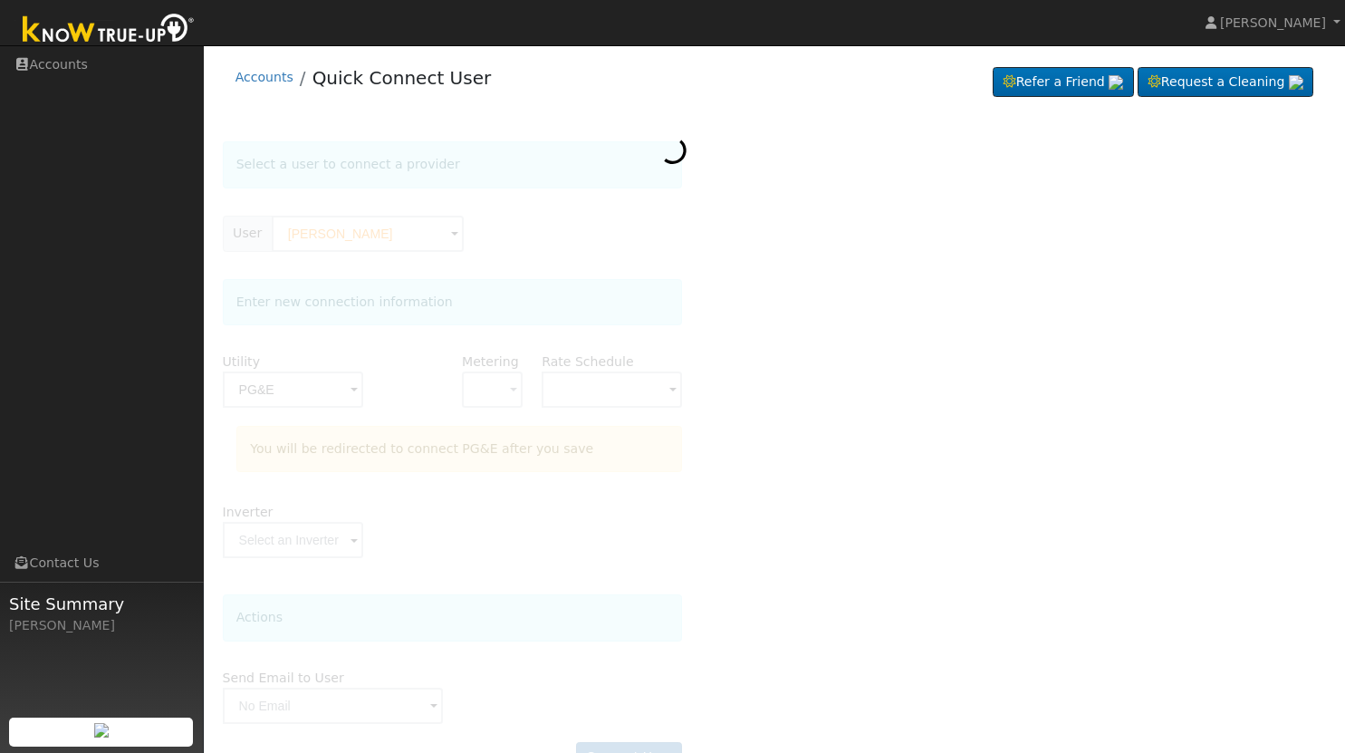
scroll to position [3, 0]
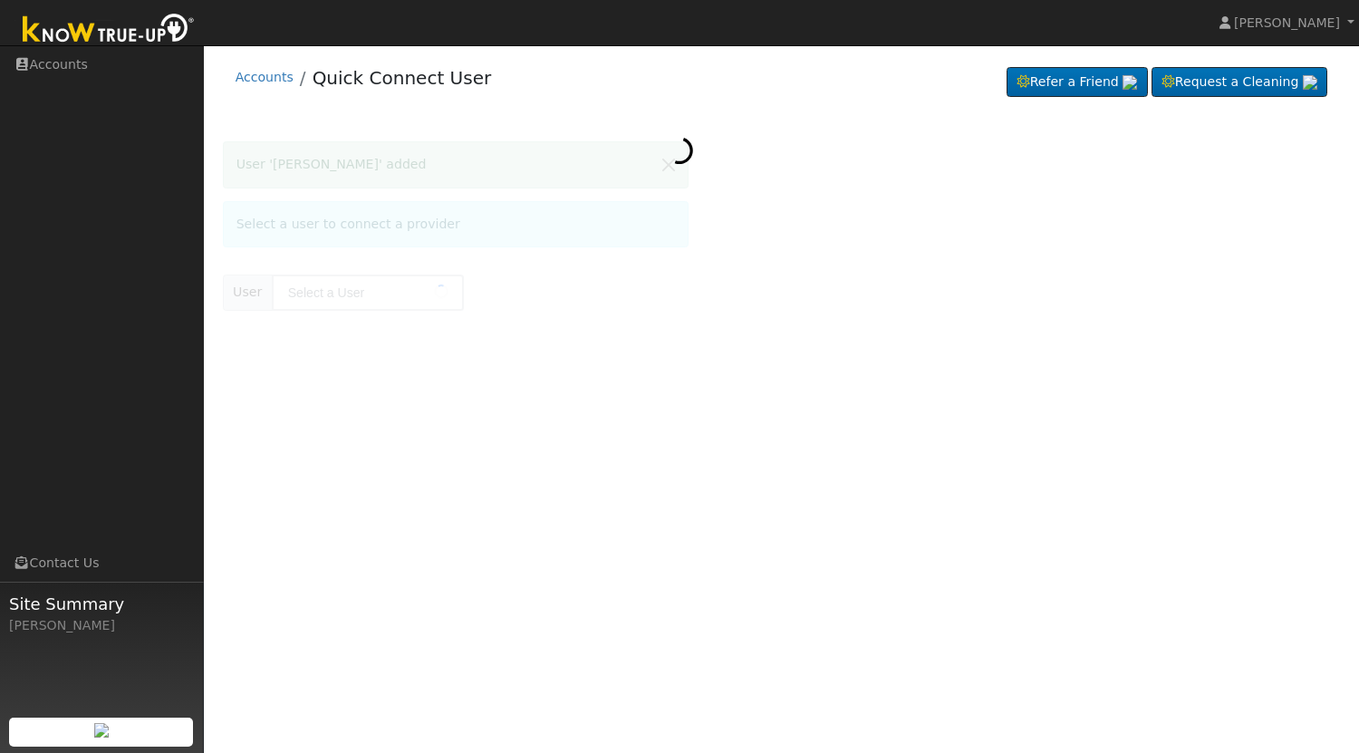
type input "[PERSON_NAME]"
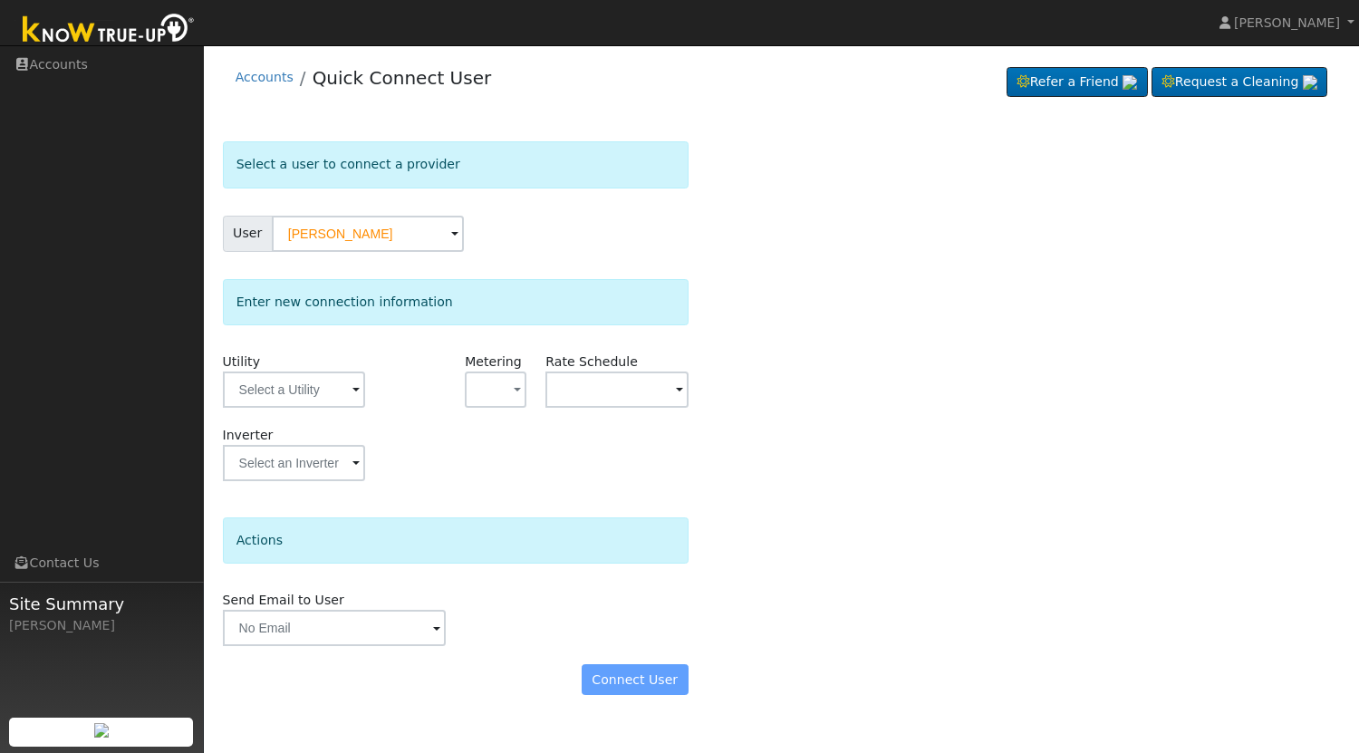
click at [804, 339] on div "Select a user to connect a provider User Vicky Moran Account Default Account De…" at bounding box center [782, 427] width 1118 height 572
click at [303, 392] on input "text" at bounding box center [294, 389] width 142 height 36
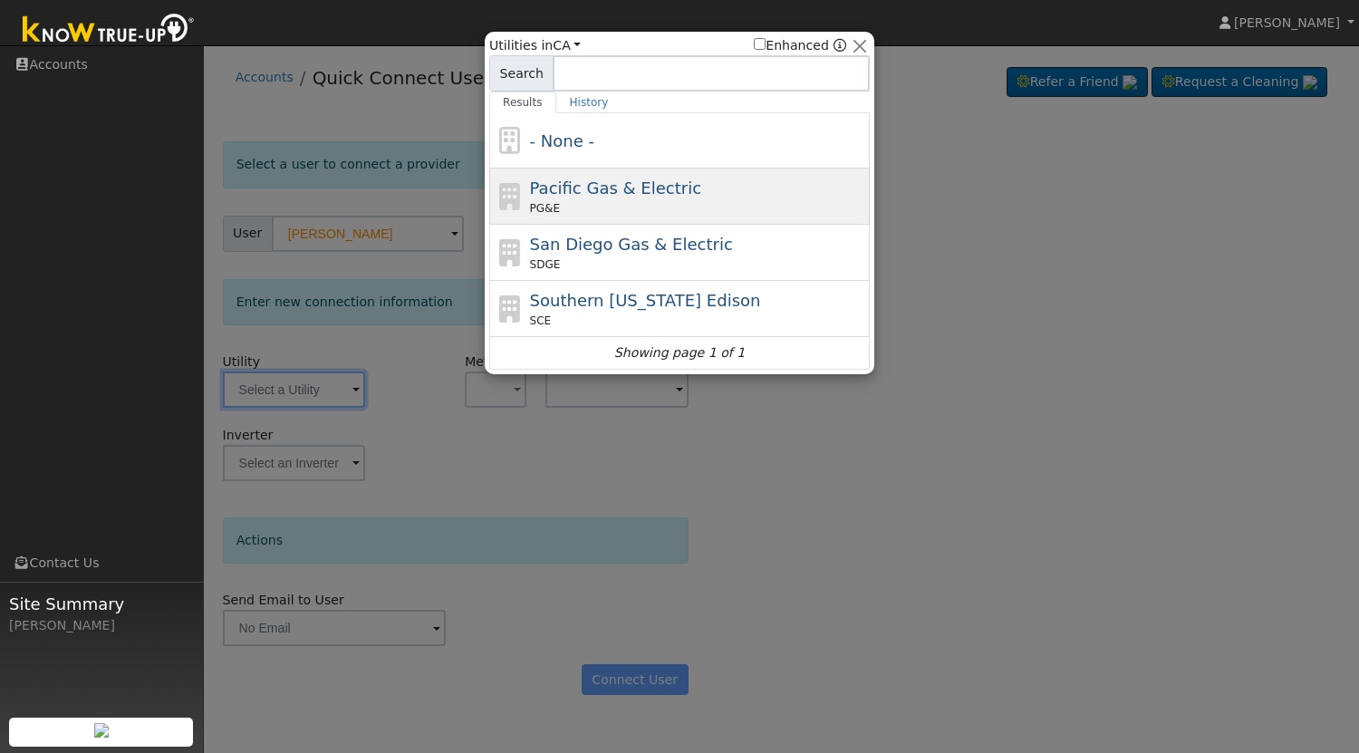
click at [613, 185] on span "Pacific Gas & Electric" at bounding box center [615, 187] width 171 height 19
type input "PG&E"
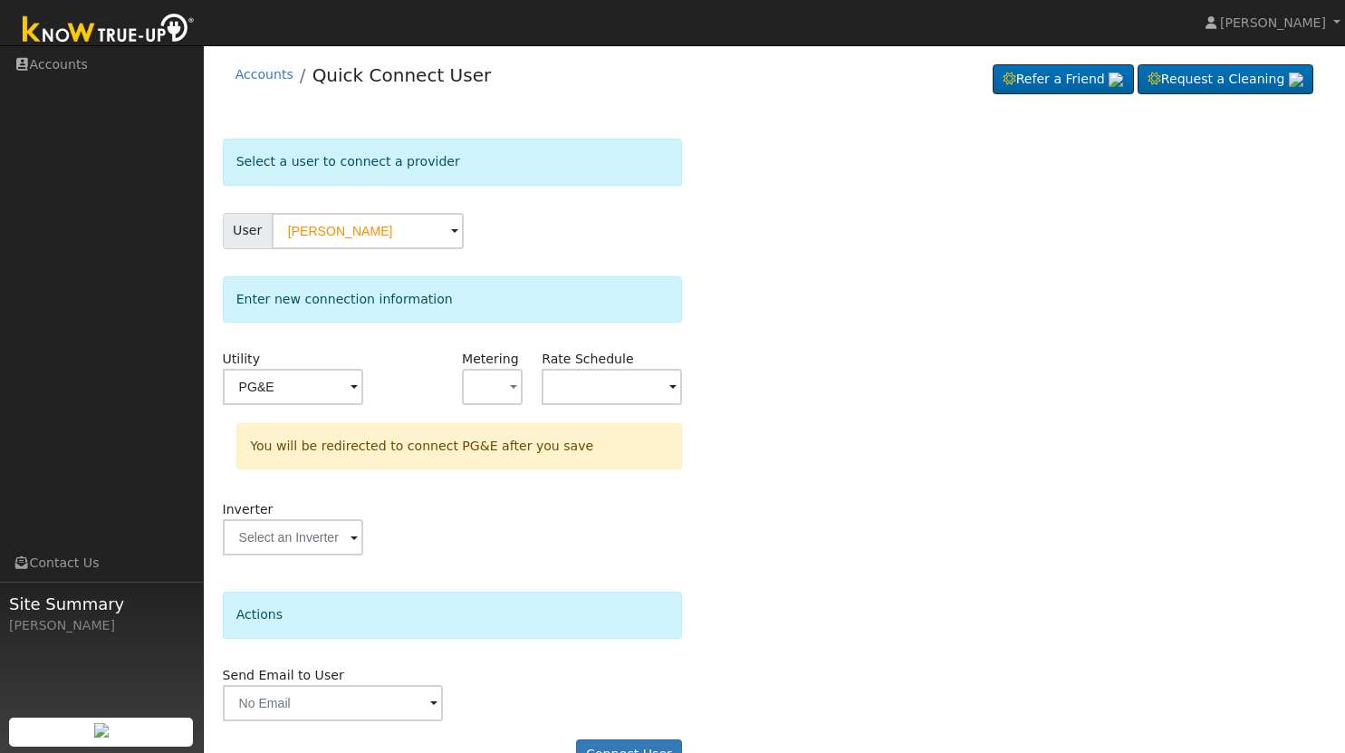
scroll to position [46, 0]
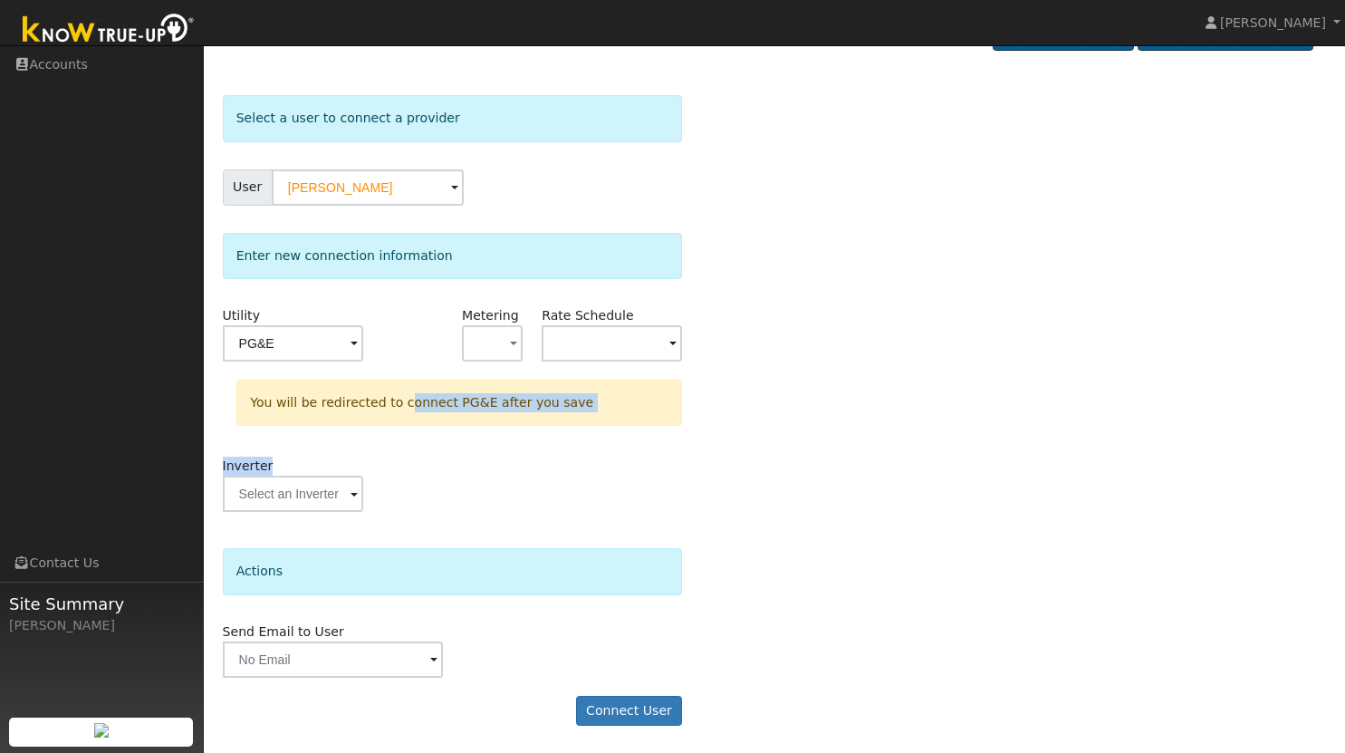
drag, startPoint x: 660, startPoint y: 461, endPoint x: 361, endPoint y: 442, distance: 298.7
click at [361, 442] on div "Utility PG&E Metering - None - NEM NBT Rate Schedule You will be redirected to …" at bounding box center [453, 418] width 460 height 225
click at [314, 489] on input "text" at bounding box center [293, 494] width 140 height 36
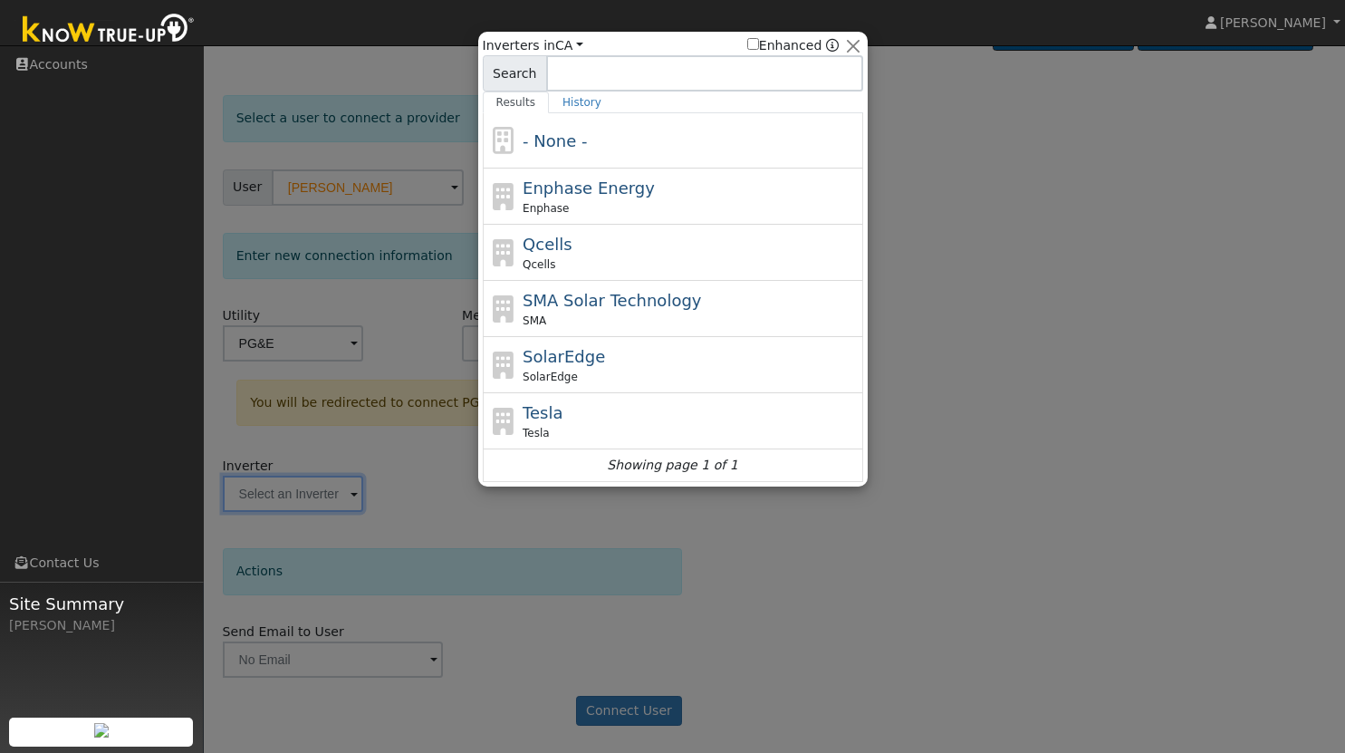
click at [441, 505] on div at bounding box center [672, 376] width 1345 height 753
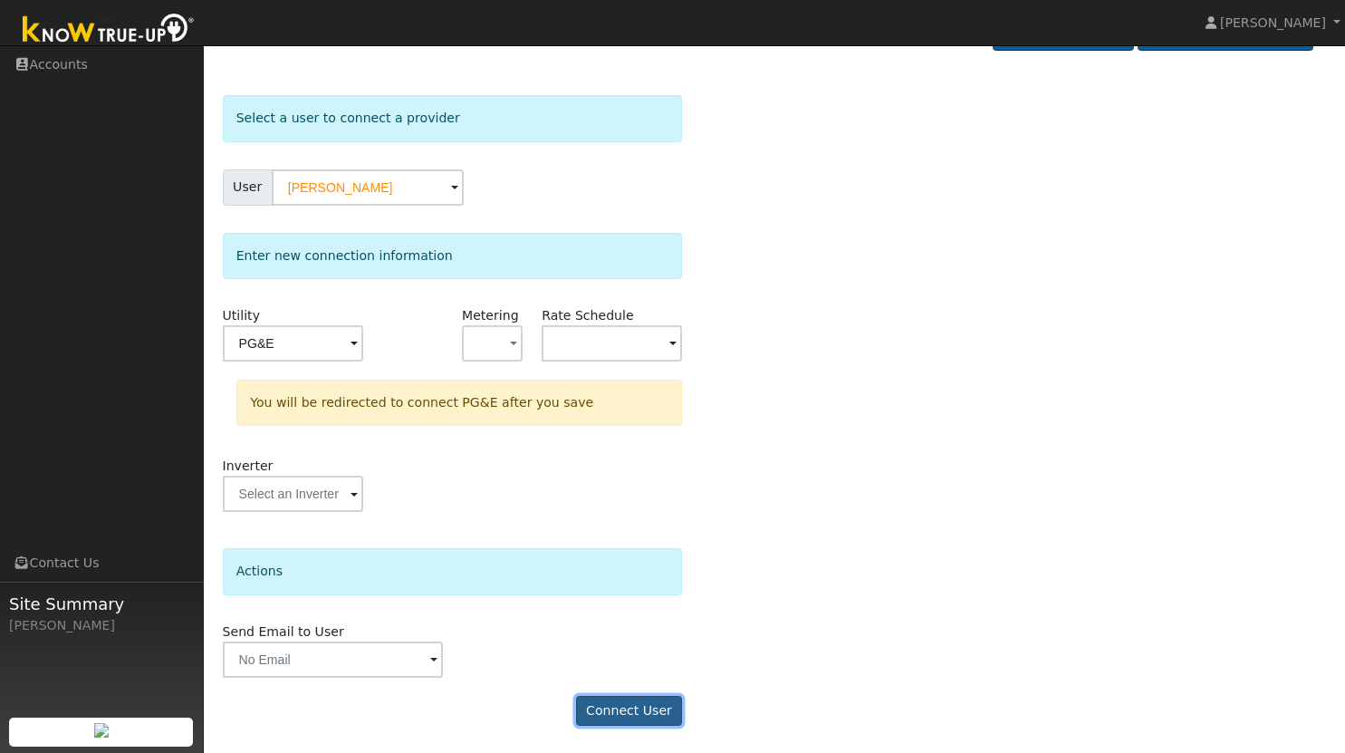
click at [620, 698] on button "Connect User" at bounding box center [629, 711] width 107 height 31
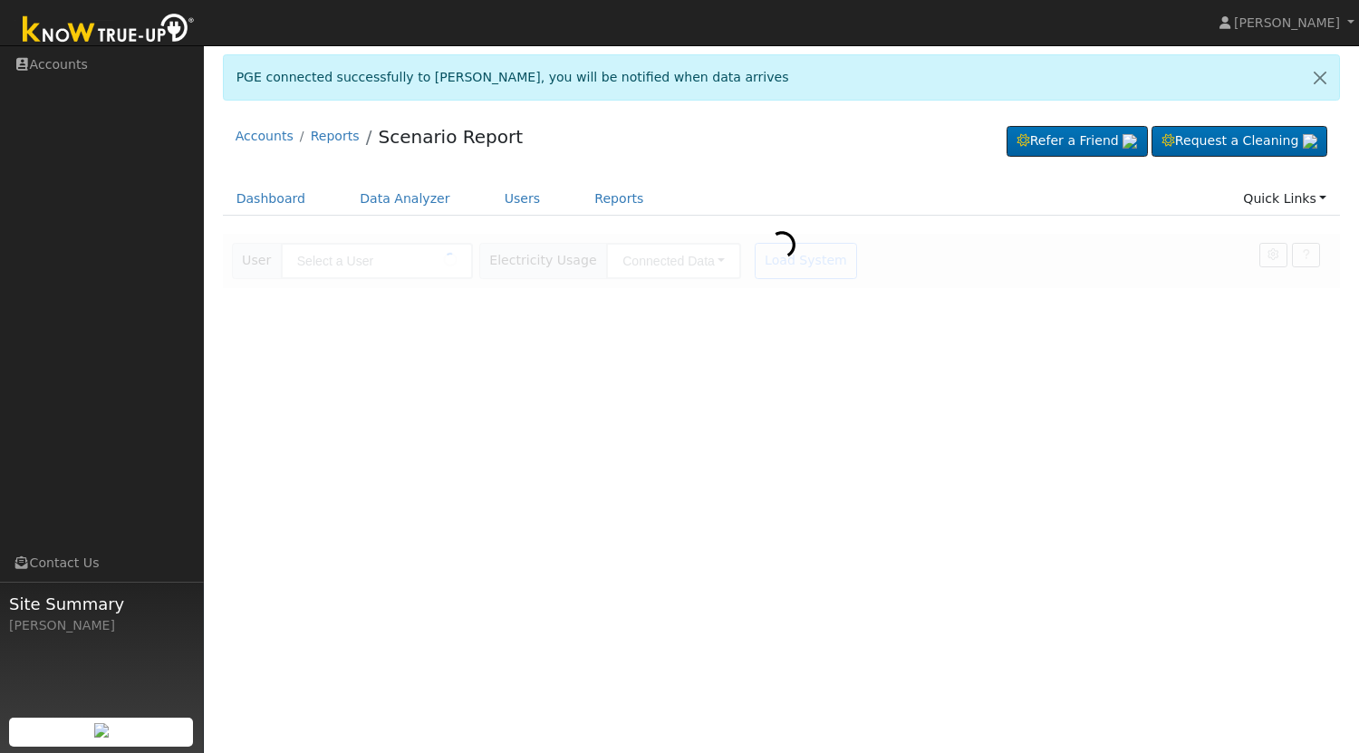
type input "[PERSON_NAME]"
type input "Pacific Gas & Electric"
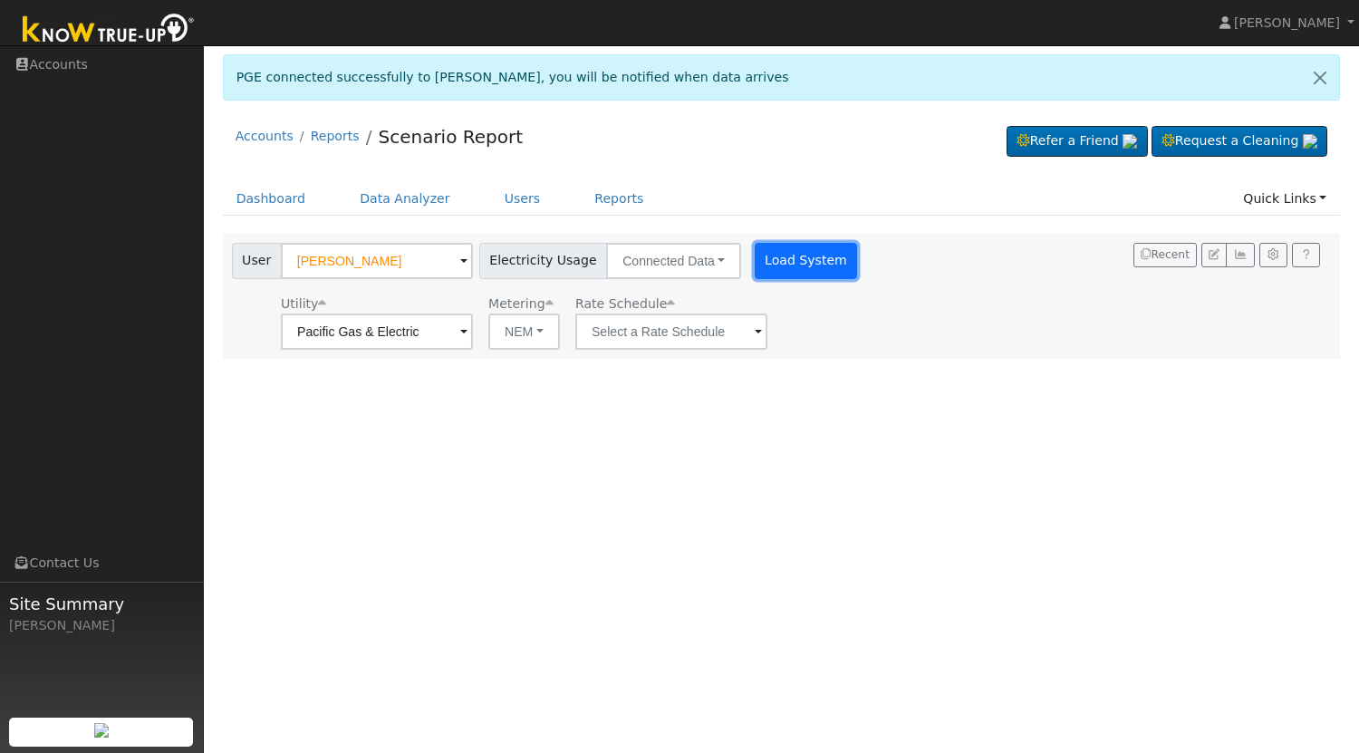
click at [786, 262] on button "Load System" at bounding box center [806, 261] width 103 height 36
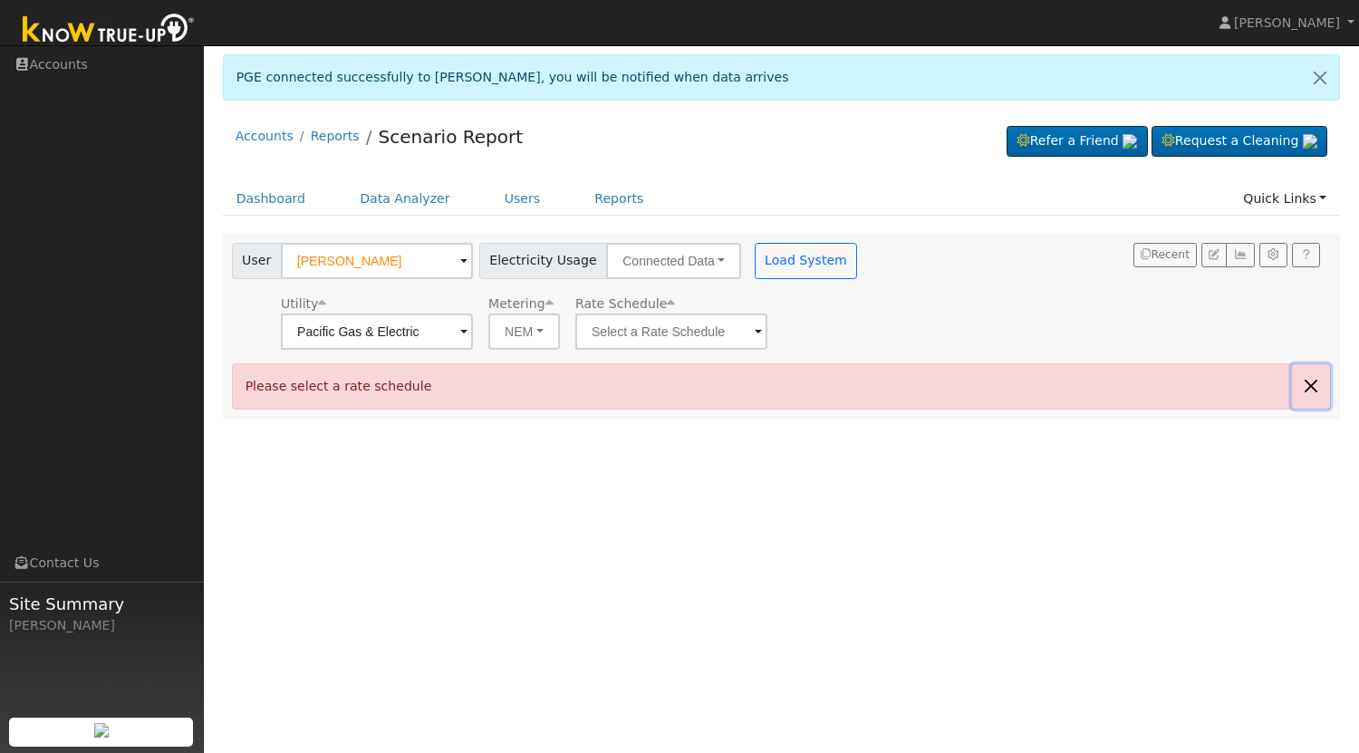
click at [1314, 386] on button "button" at bounding box center [1311, 386] width 38 height 44
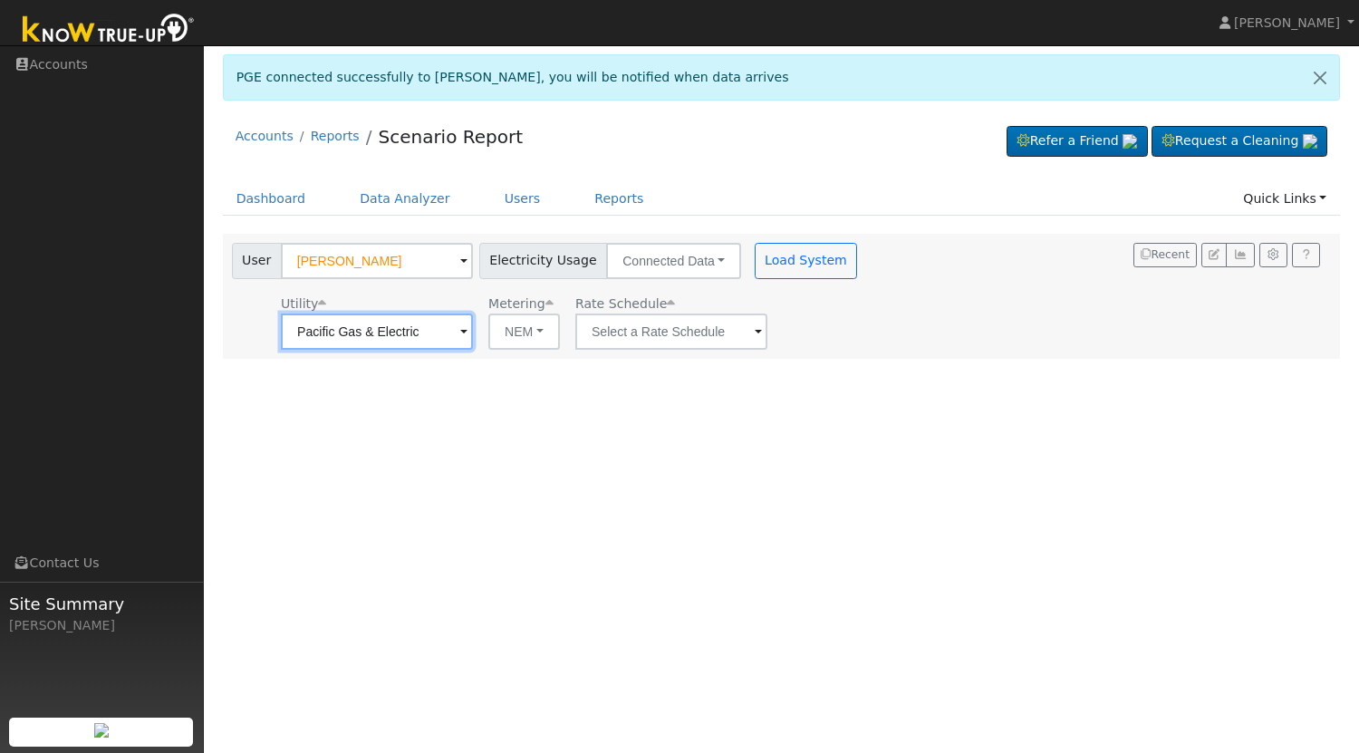
click at [388, 342] on input "Pacific Gas & Electric" at bounding box center [377, 331] width 192 height 36
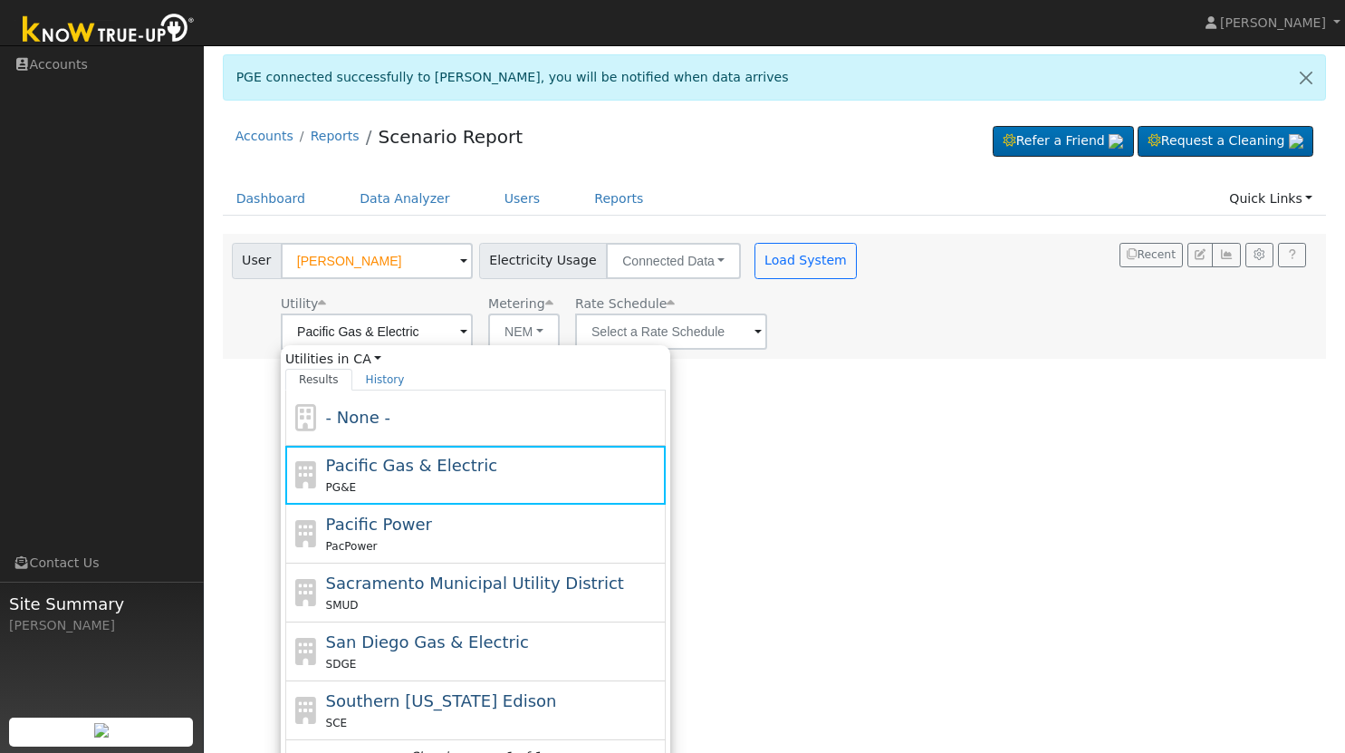
click at [761, 469] on div "User Profile First name Last name Email Email Notifications No Emails No Emails…" at bounding box center [774, 399] width 1141 height 708
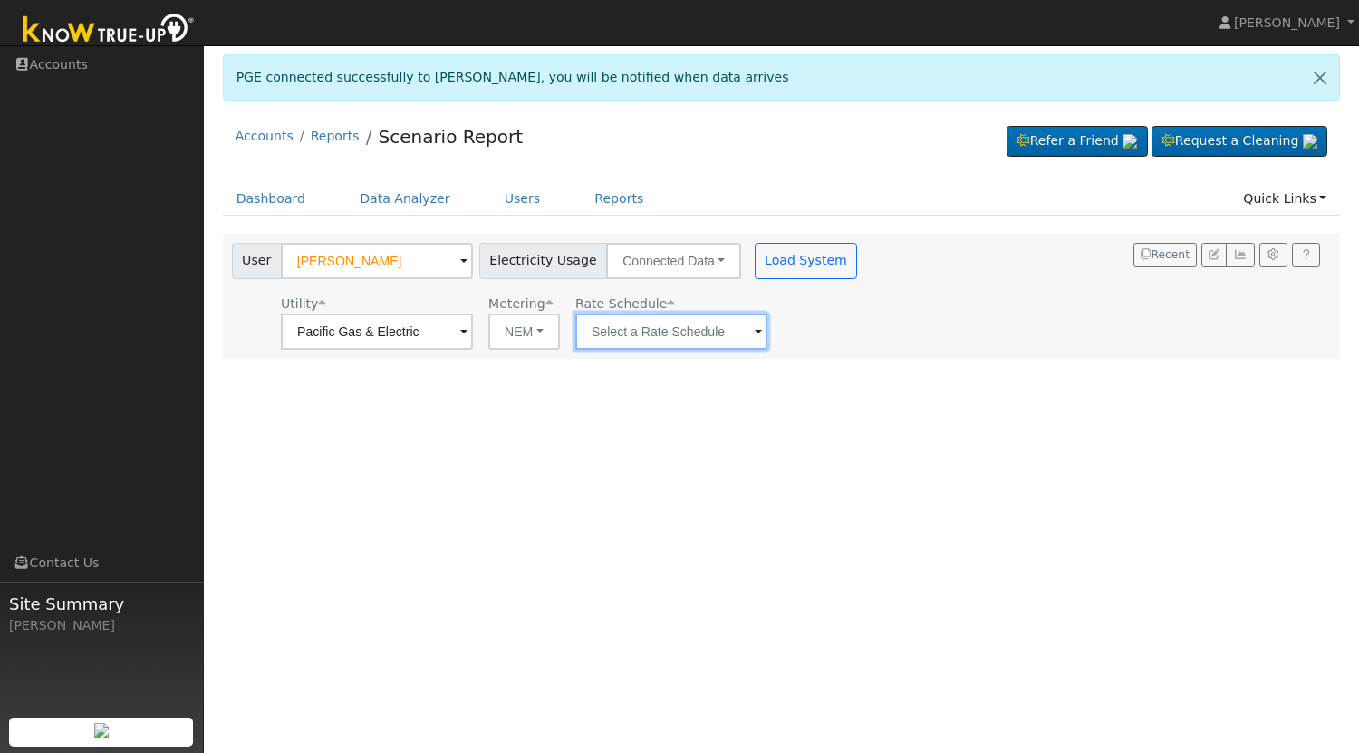
click at [678, 332] on input "text" at bounding box center [671, 331] width 192 height 36
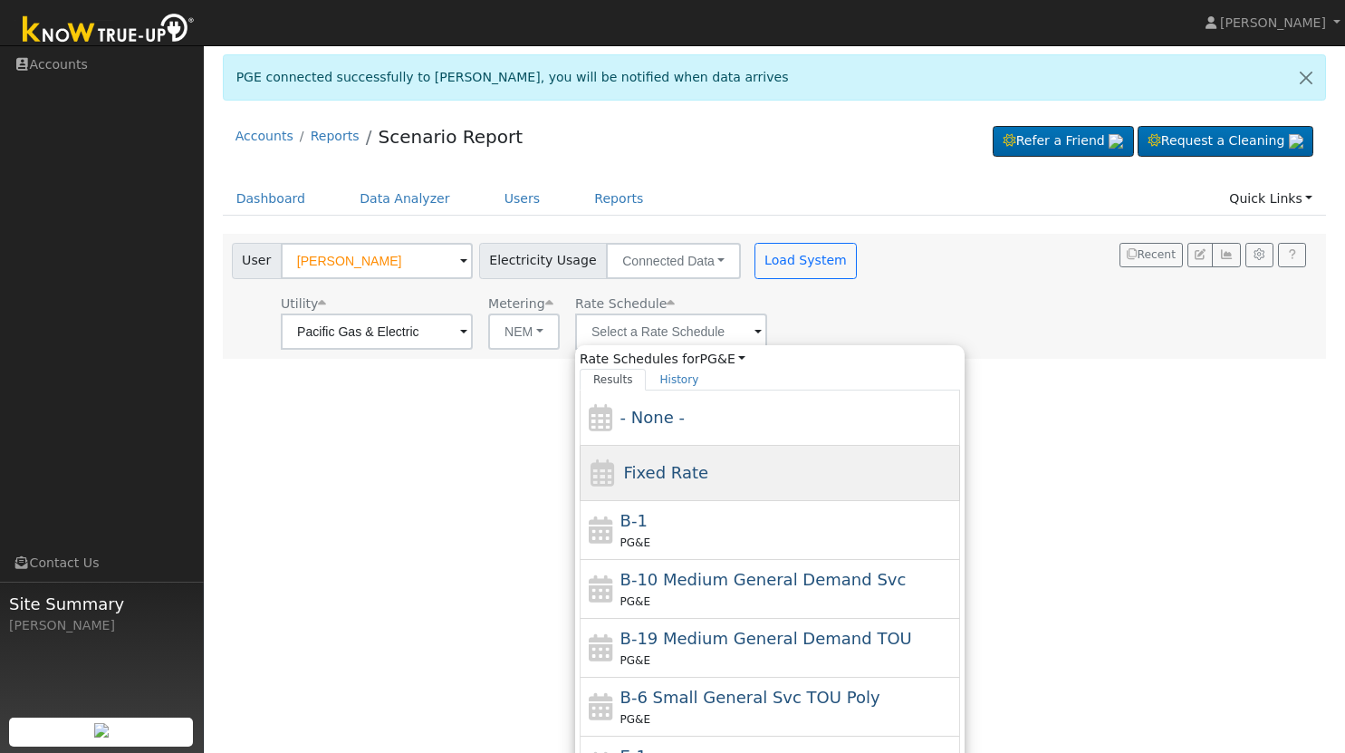
click at [623, 470] on span "Fixed Rate" at bounding box center [665, 472] width 85 height 19
type input "Fixed Rate"
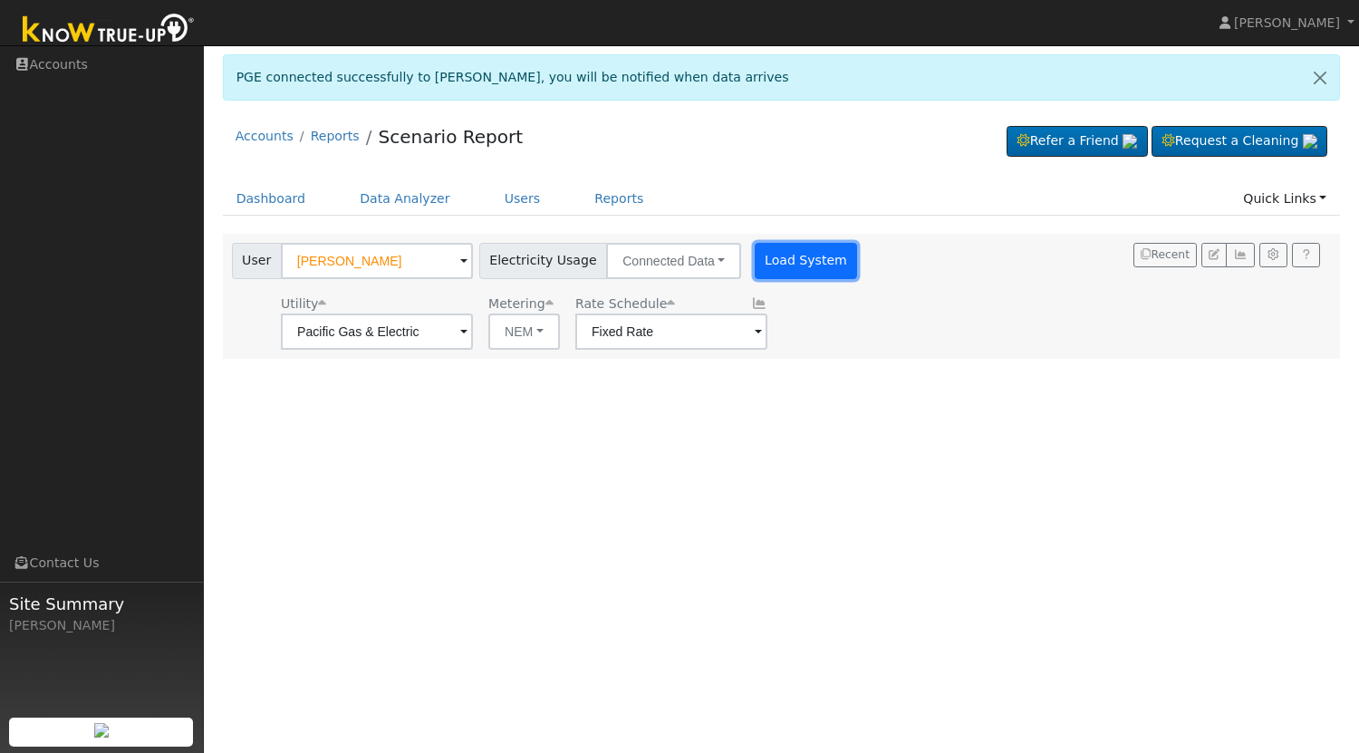
click at [795, 261] on button "Load System" at bounding box center [806, 261] width 103 height 36
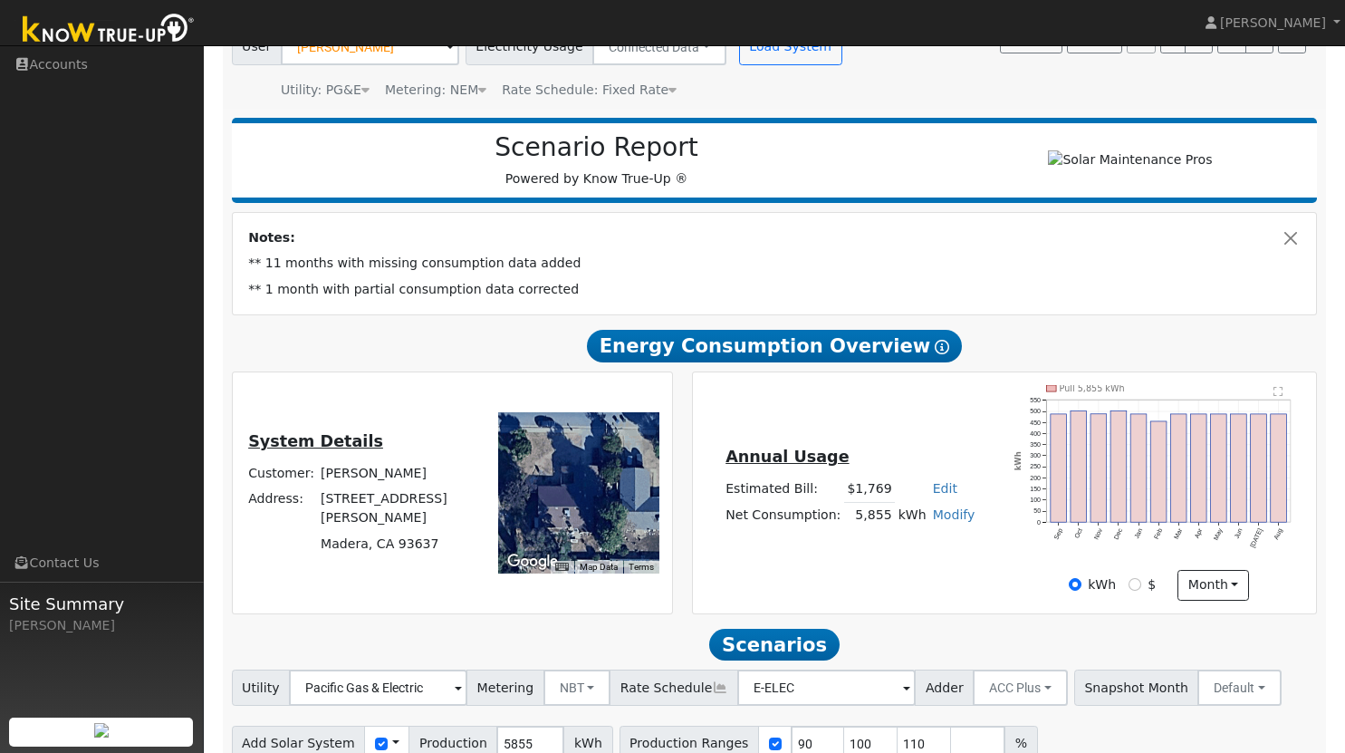
scroll to position [305, 0]
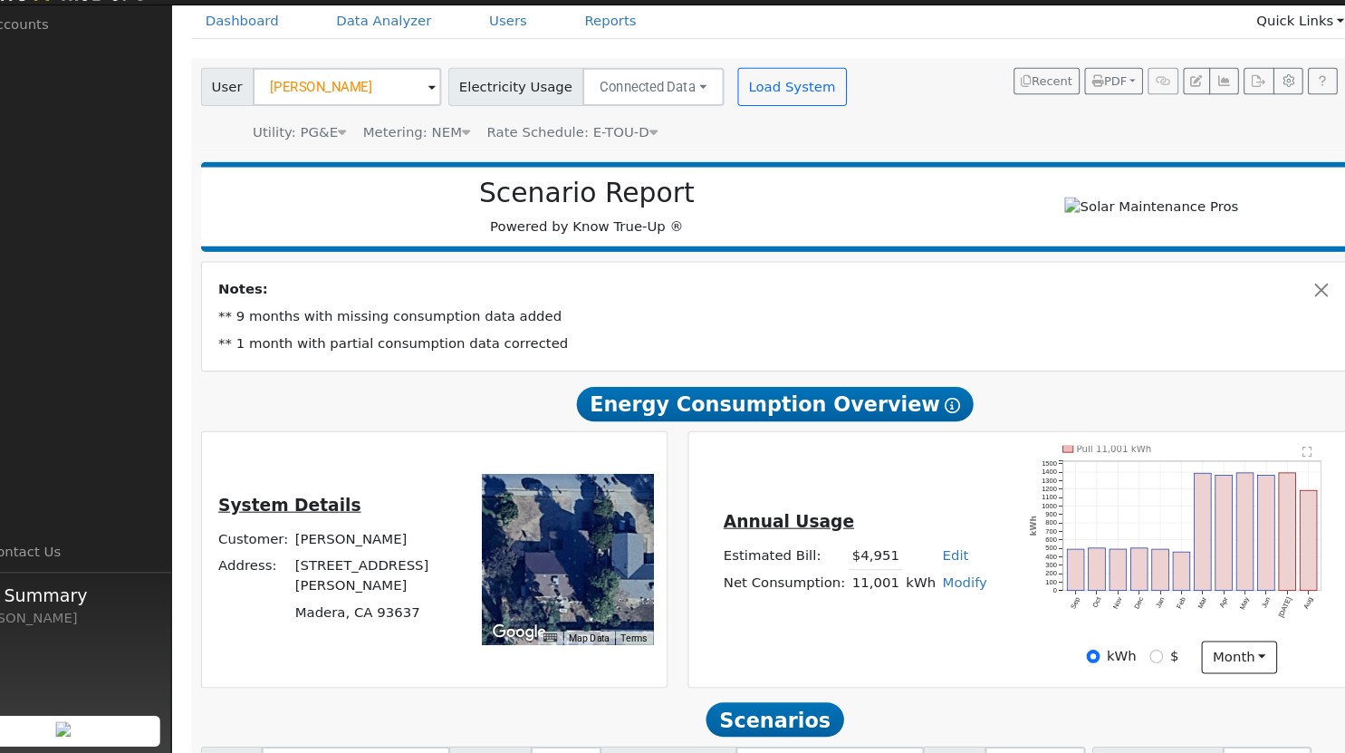
scroll to position [79, 0]
click at [389, 591] on td "[STREET_ADDRESS][PERSON_NAME]" at bounding box center [398, 585] width 161 height 44
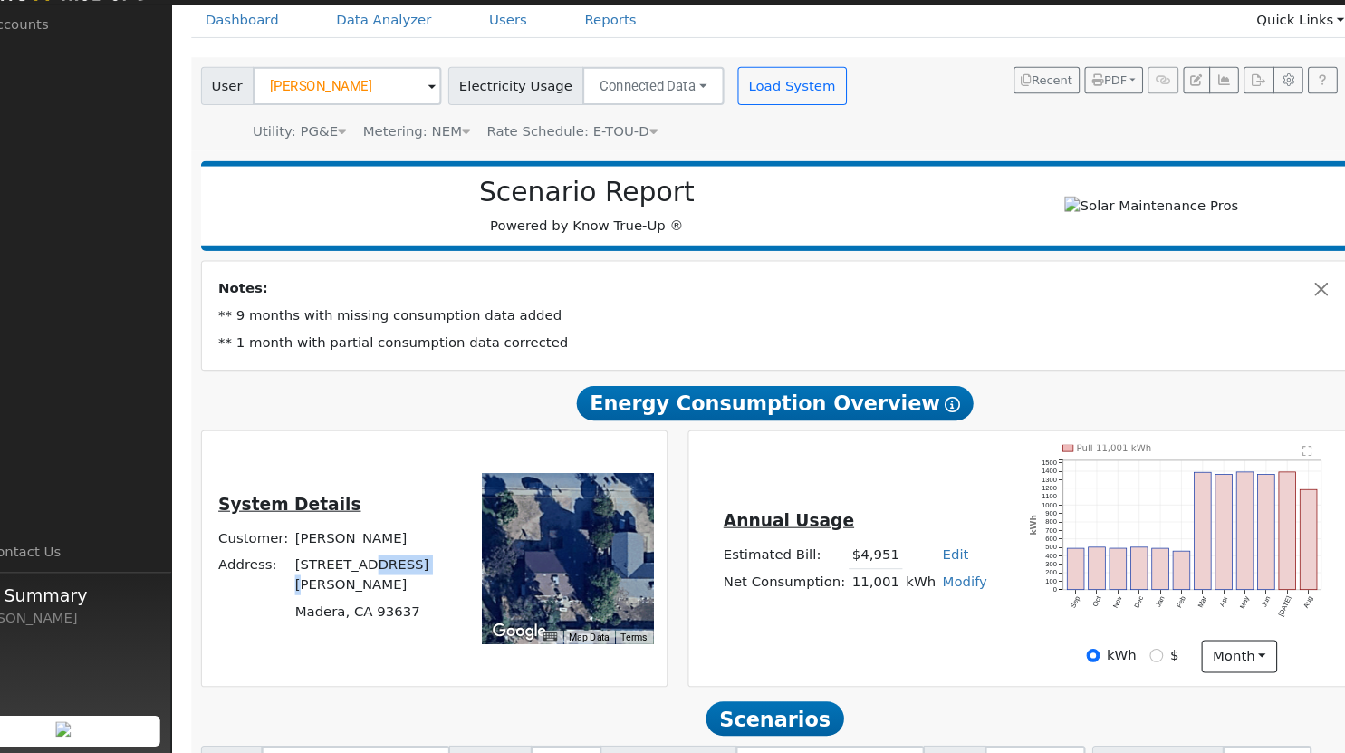
click at [389, 591] on td "[STREET_ADDRESS][PERSON_NAME]" at bounding box center [398, 585] width 161 height 44
copy td "[STREET_ADDRESS][PERSON_NAME]"
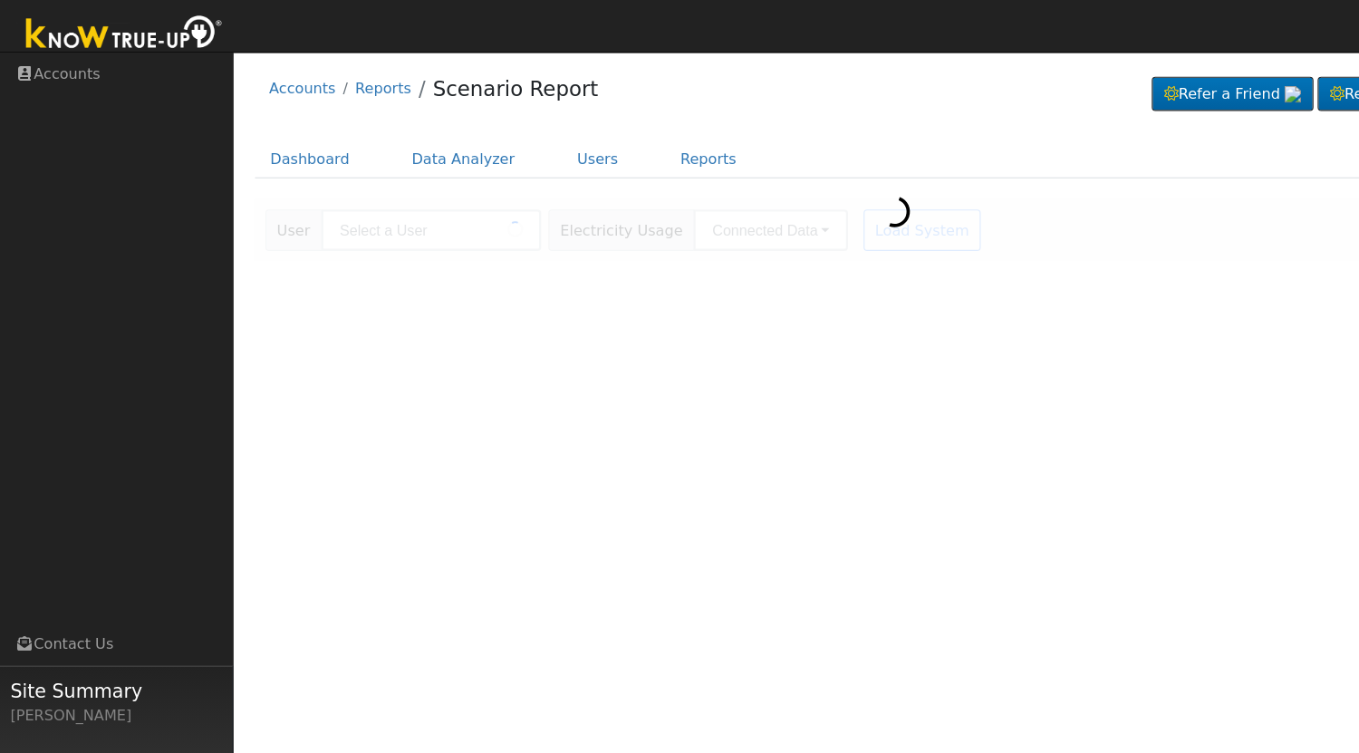
type input "[PERSON_NAME]"
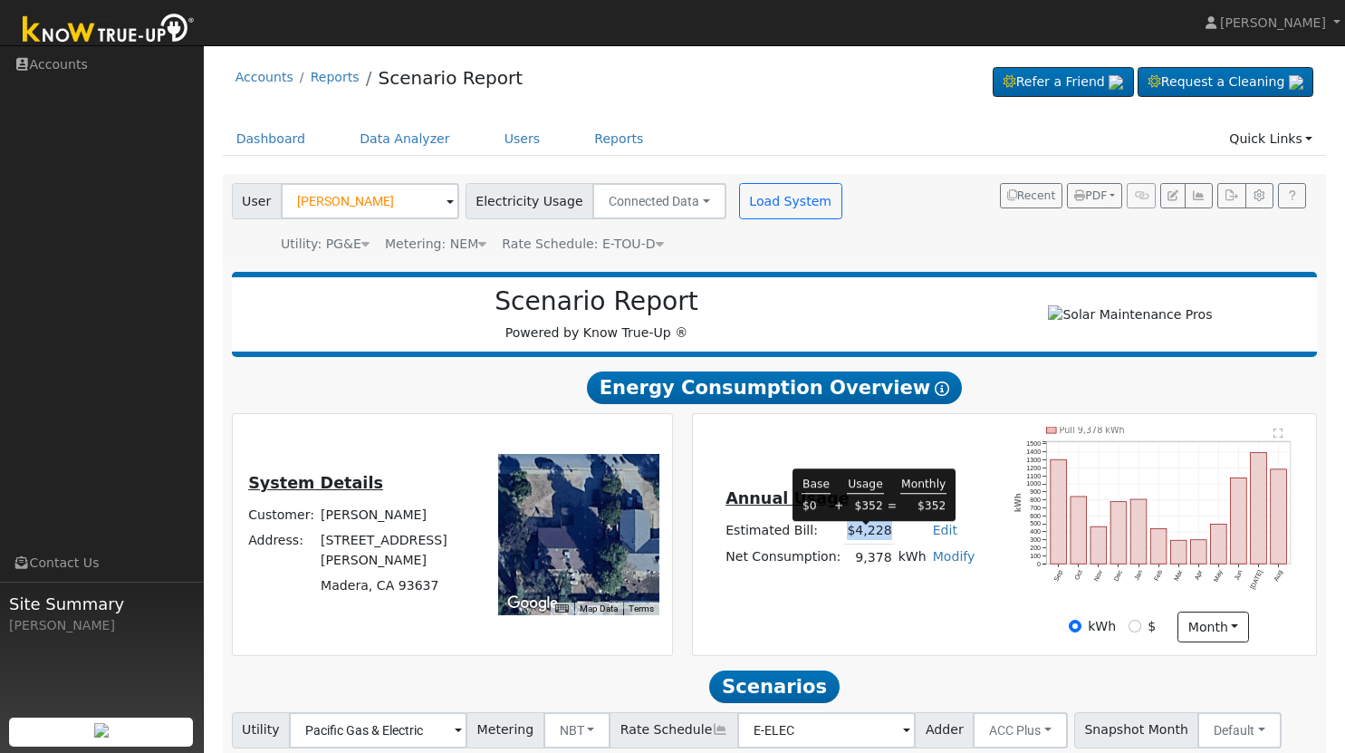
drag, startPoint x: 890, startPoint y: 543, endPoint x: 847, endPoint y: 540, distance: 42.7
click at [847, 540] on tr "Estimated Bill: $4,228 Edit Estimated Bill $ Annual" at bounding box center [850, 531] width 255 height 26
copy td "$4,228"
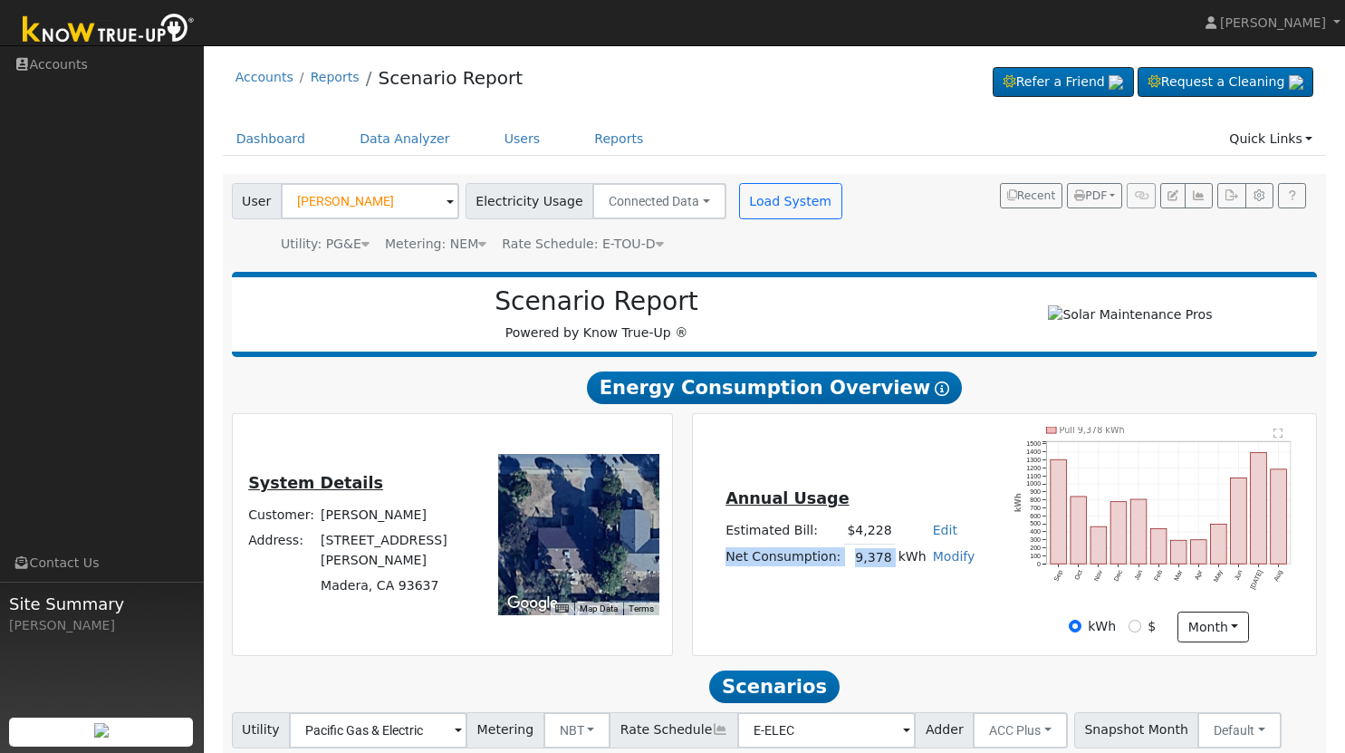
drag, startPoint x: 737, startPoint y: 565, endPoint x: 888, endPoint y: 567, distance: 151.3
click at [888, 567] on tr "Net Consumption: 9,378 kWh Modify Add Consumption Add Electric Vehicle Add Cons…" at bounding box center [850, 557] width 255 height 26
click at [859, 566] on td "9,378" at bounding box center [869, 557] width 51 height 26
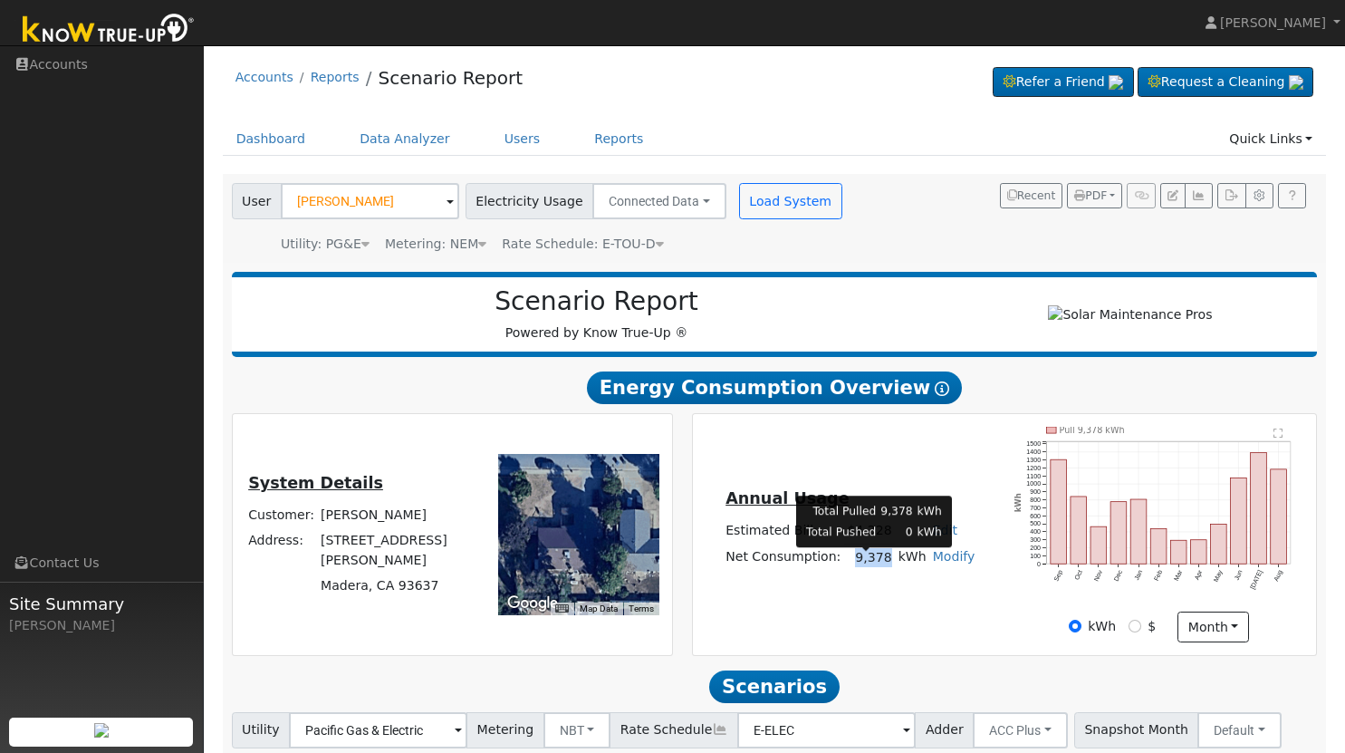
click at [859, 566] on td "9,378" at bounding box center [869, 557] width 51 height 26
